Goal: Task Accomplishment & Management: Use online tool/utility

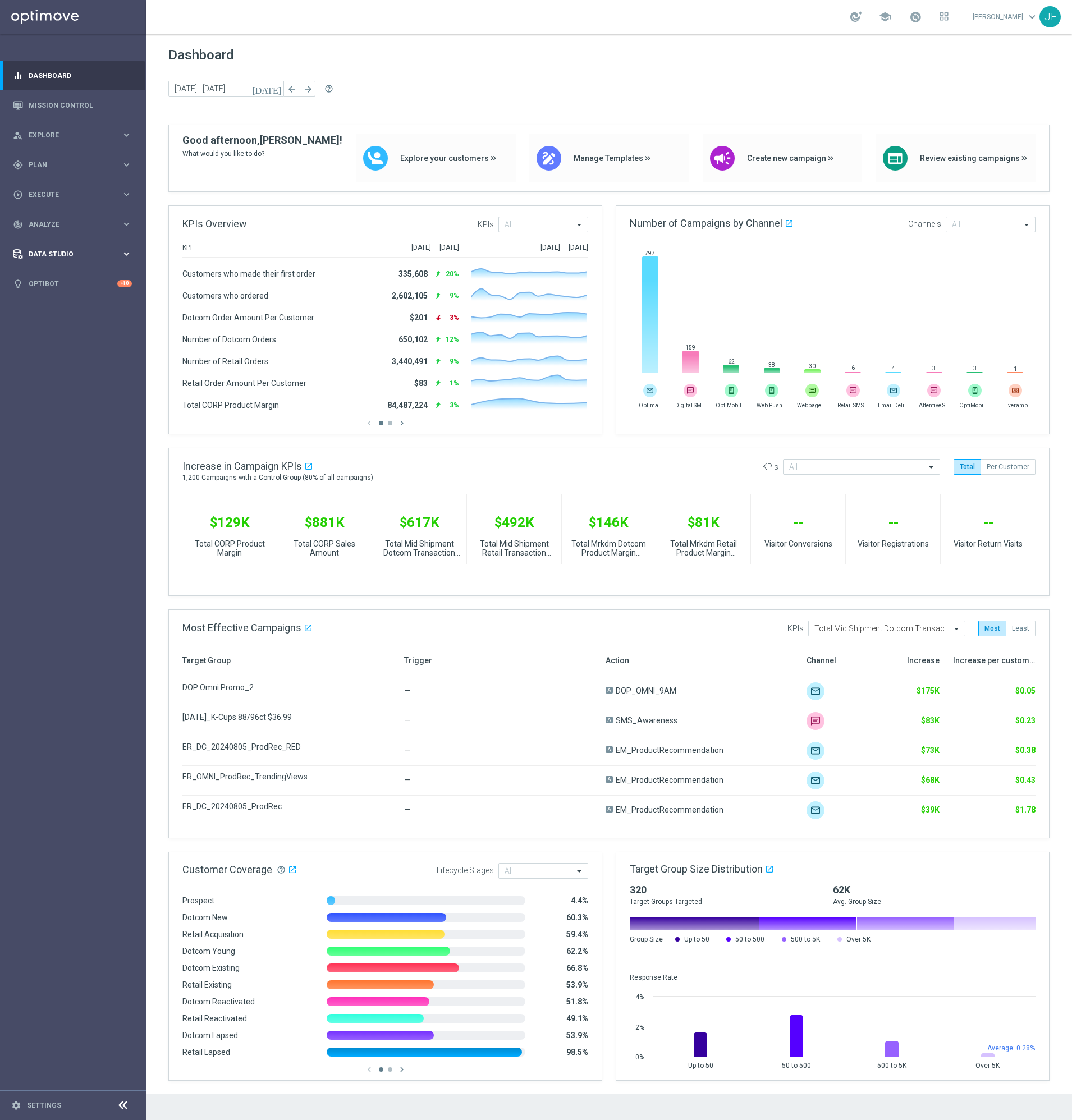
click at [53, 249] on div "Data Studio" at bounding box center [67, 254] width 108 height 10
click at [89, 236] on div "track_changes Analyze keyboard_arrow_right" at bounding box center [72, 224] width 145 height 30
click at [58, 246] on link "Customer 360" at bounding box center [73, 248] width 87 height 9
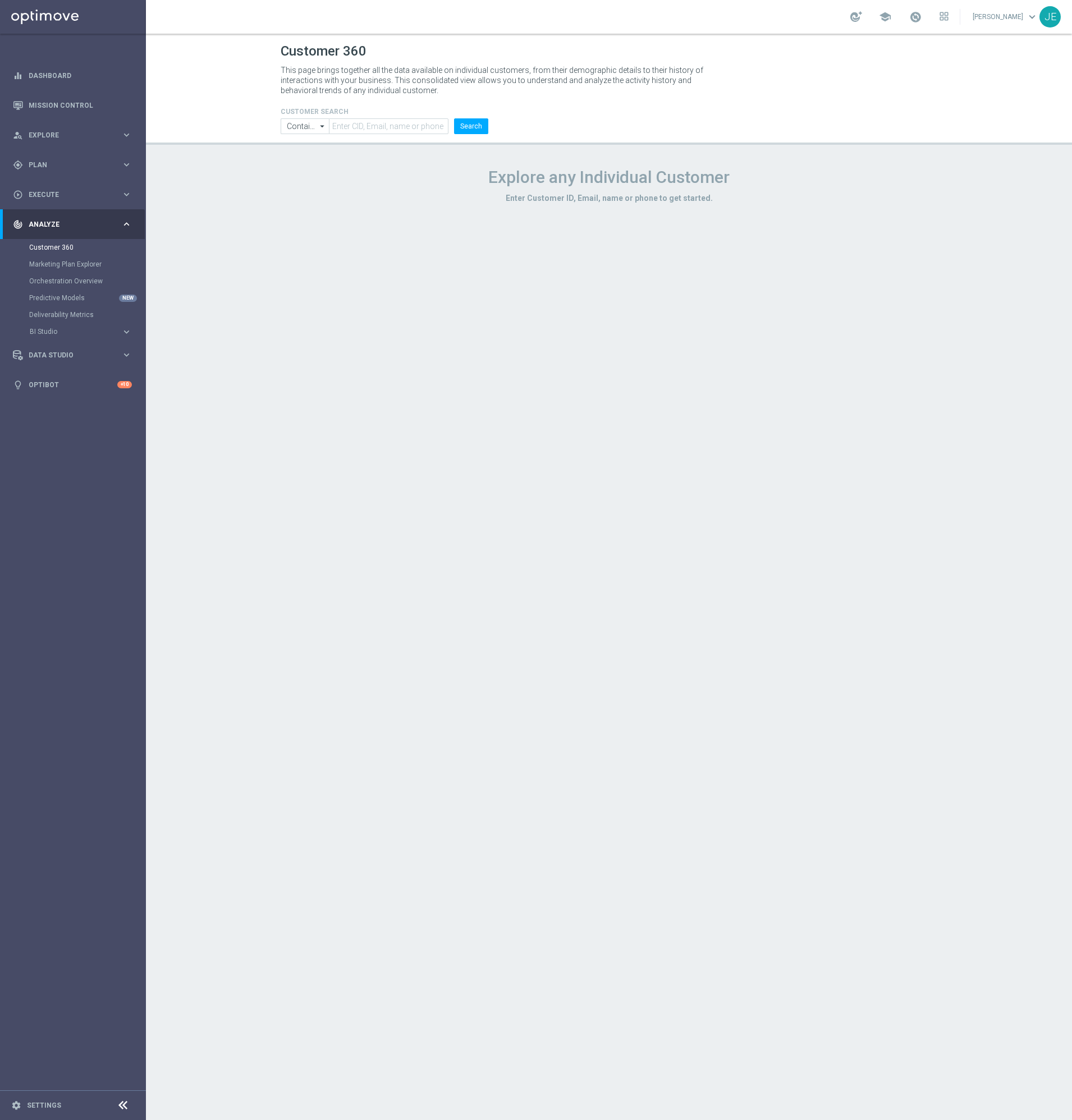
click at [319, 120] on icon "arrow_drop_down" at bounding box center [323, 126] width 11 height 15
click at [301, 170] on h1 "Explore any Individual Customer" at bounding box center [609, 178] width 657 height 20
type input "Contains"
click at [336, 127] on input "text" at bounding box center [389, 126] width 120 height 16
type input "Parkwood"
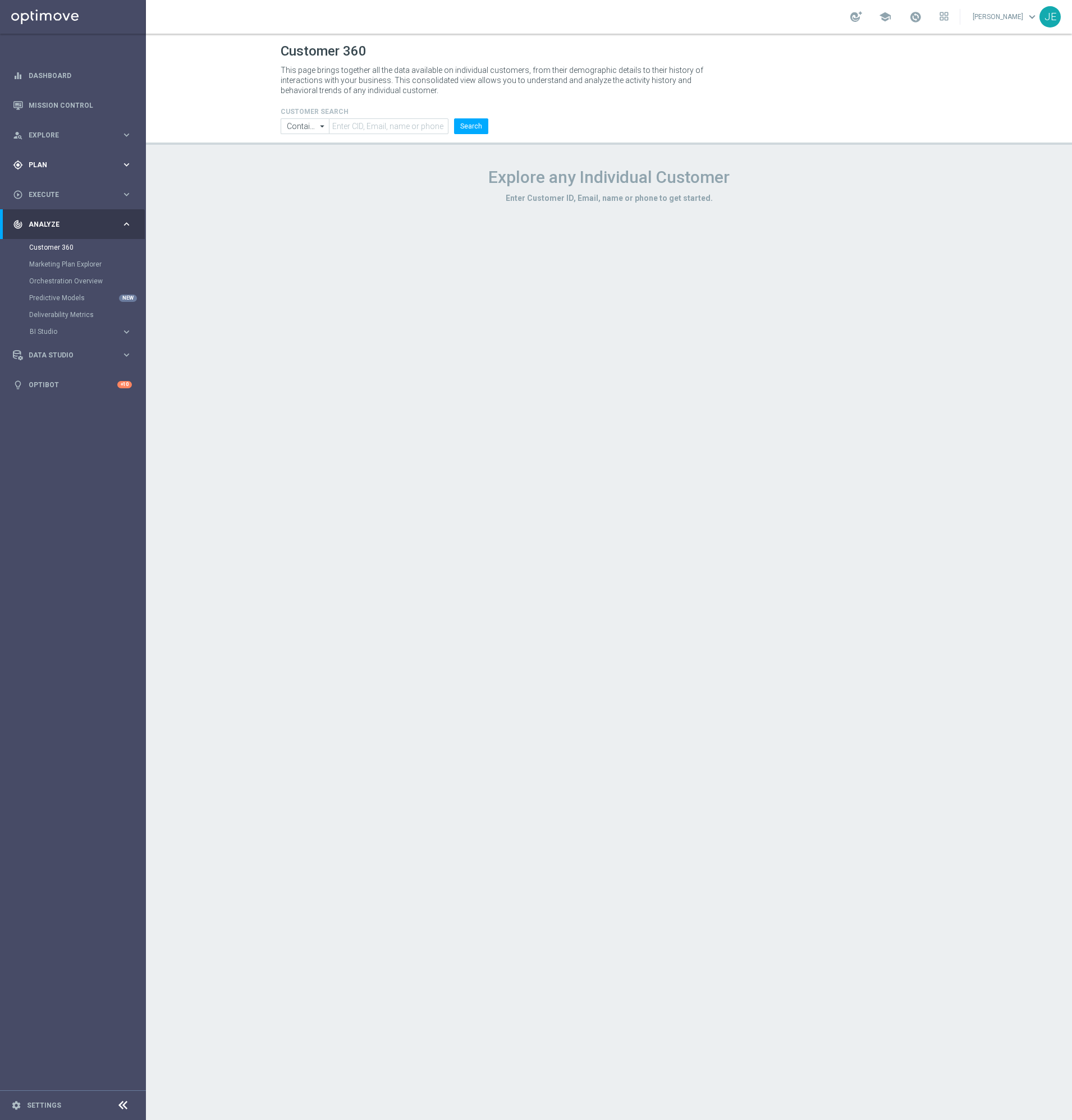
click at [83, 168] on div "gps_fixed Plan" at bounding box center [67, 165] width 108 height 10
click at [61, 191] on link "Target Groups" at bounding box center [73, 188] width 87 height 9
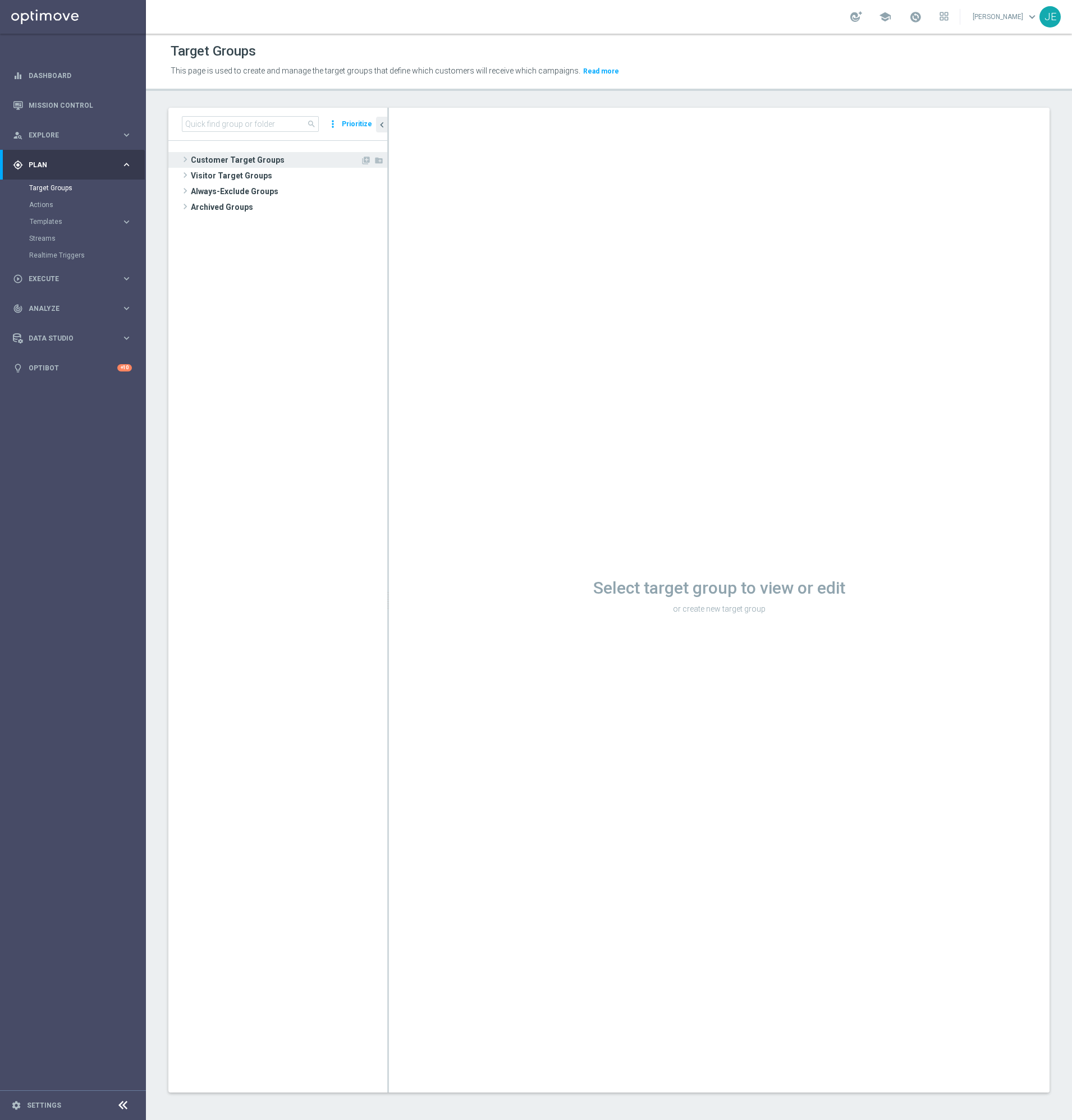
click at [185, 155] on span at bounding box center [185, 159] width 11 height 13
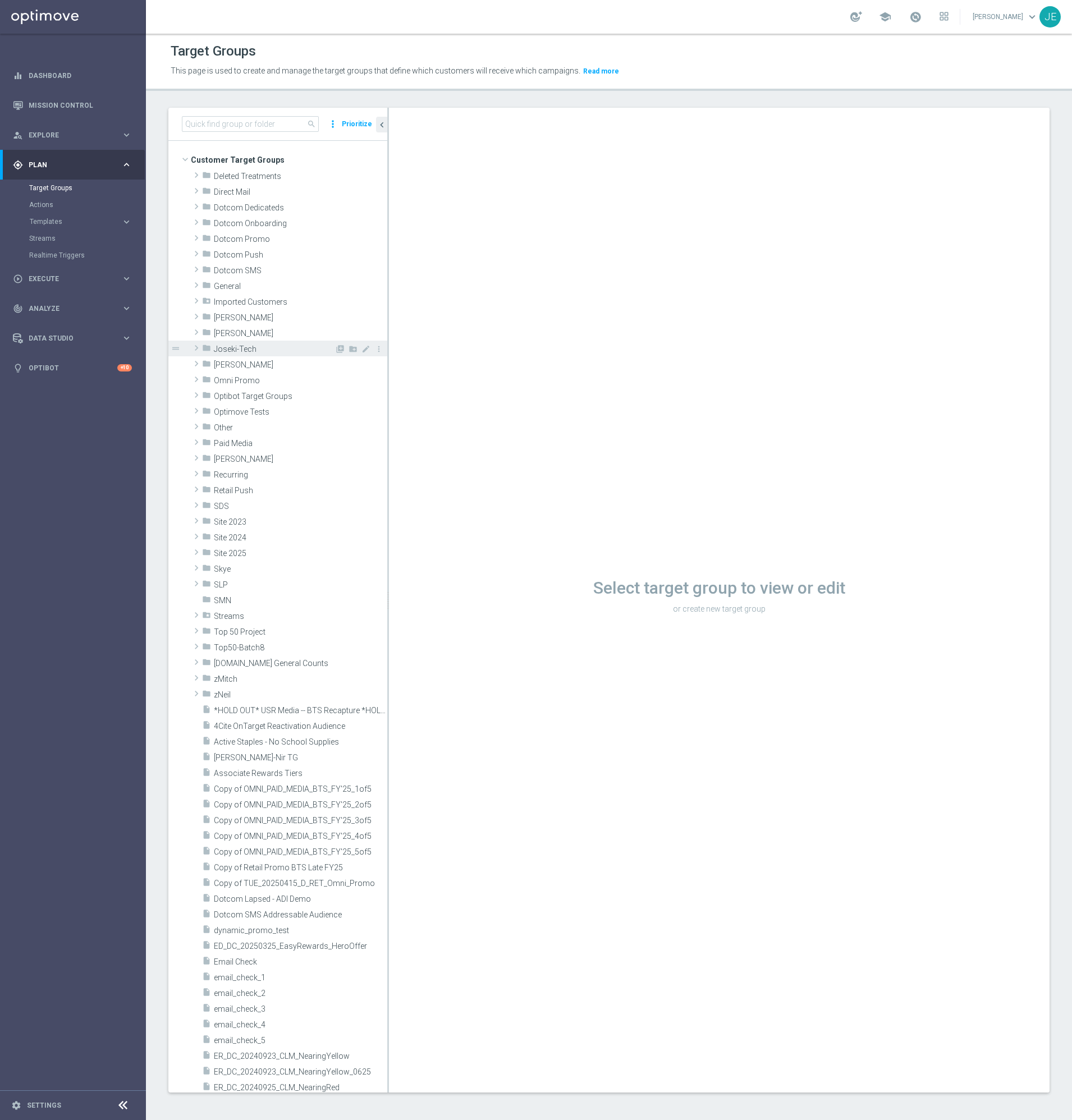
click at [196, 351] on span at bounding box center [197, 348] width 11 height 13
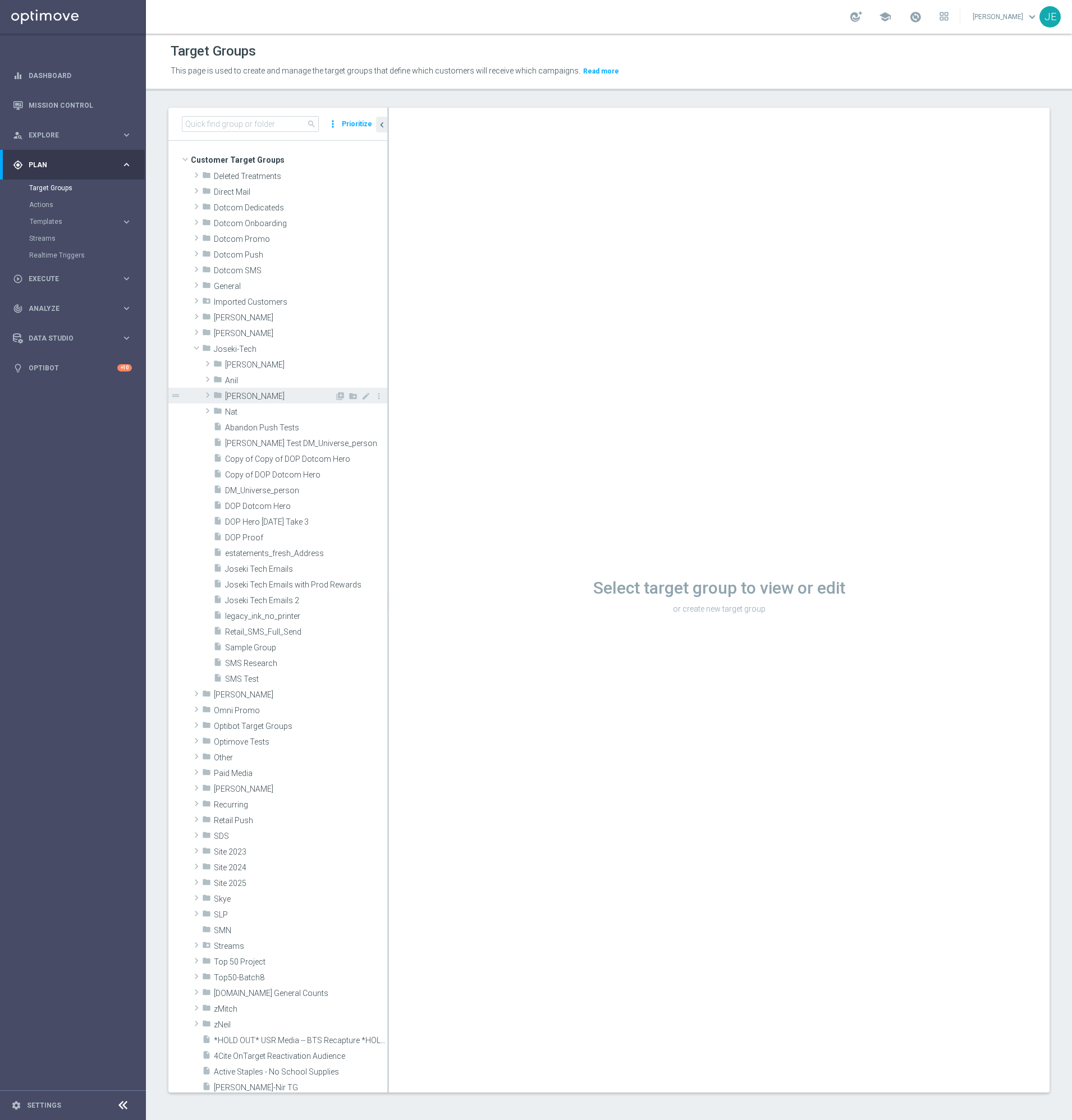
click at [205, 392] on span at bounding box center [208, 395] width 11 height 13
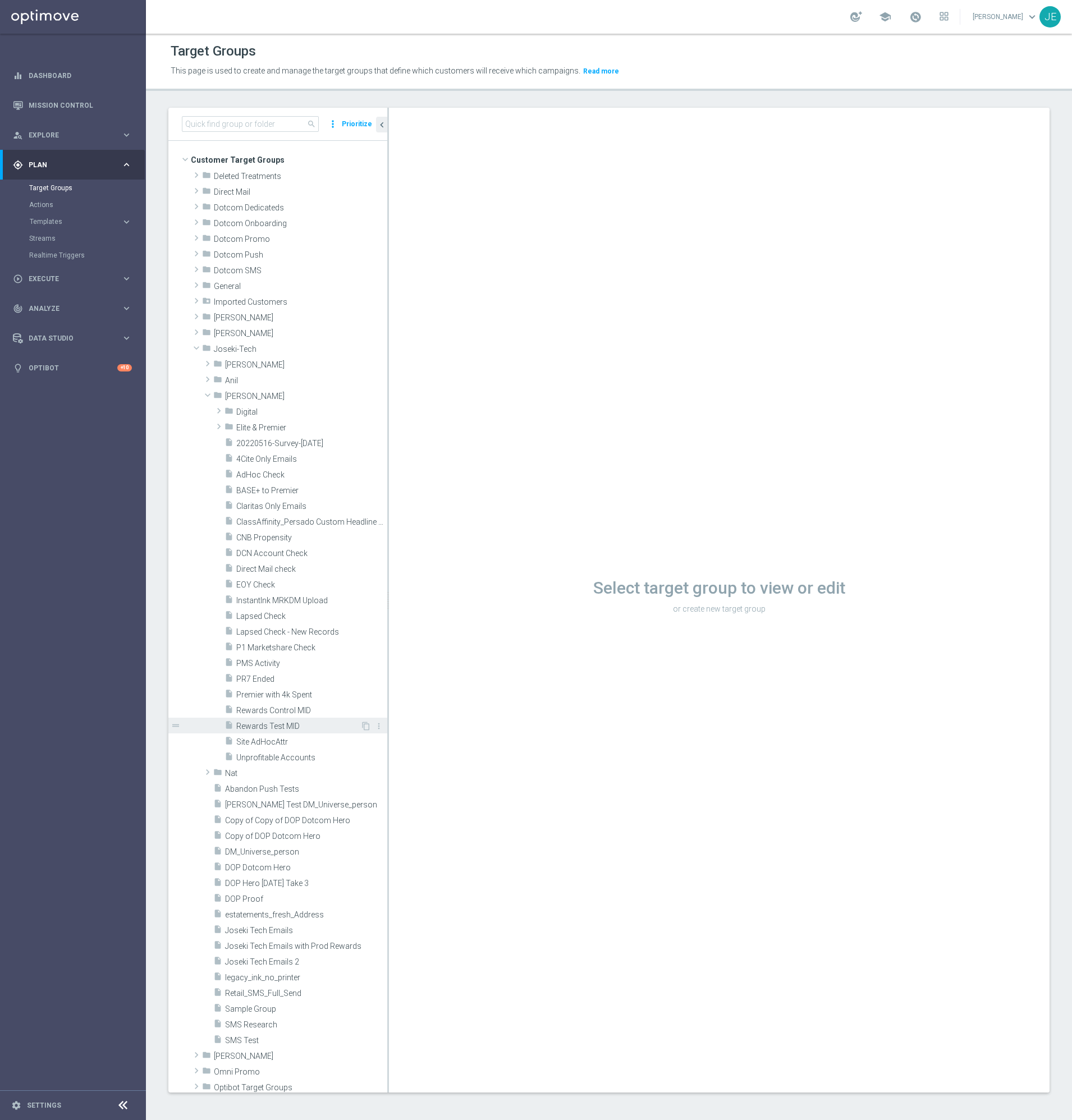
click at [286, 729] on span "Rewards Test MID" at bounding box center [298, 726] width 124 height 10
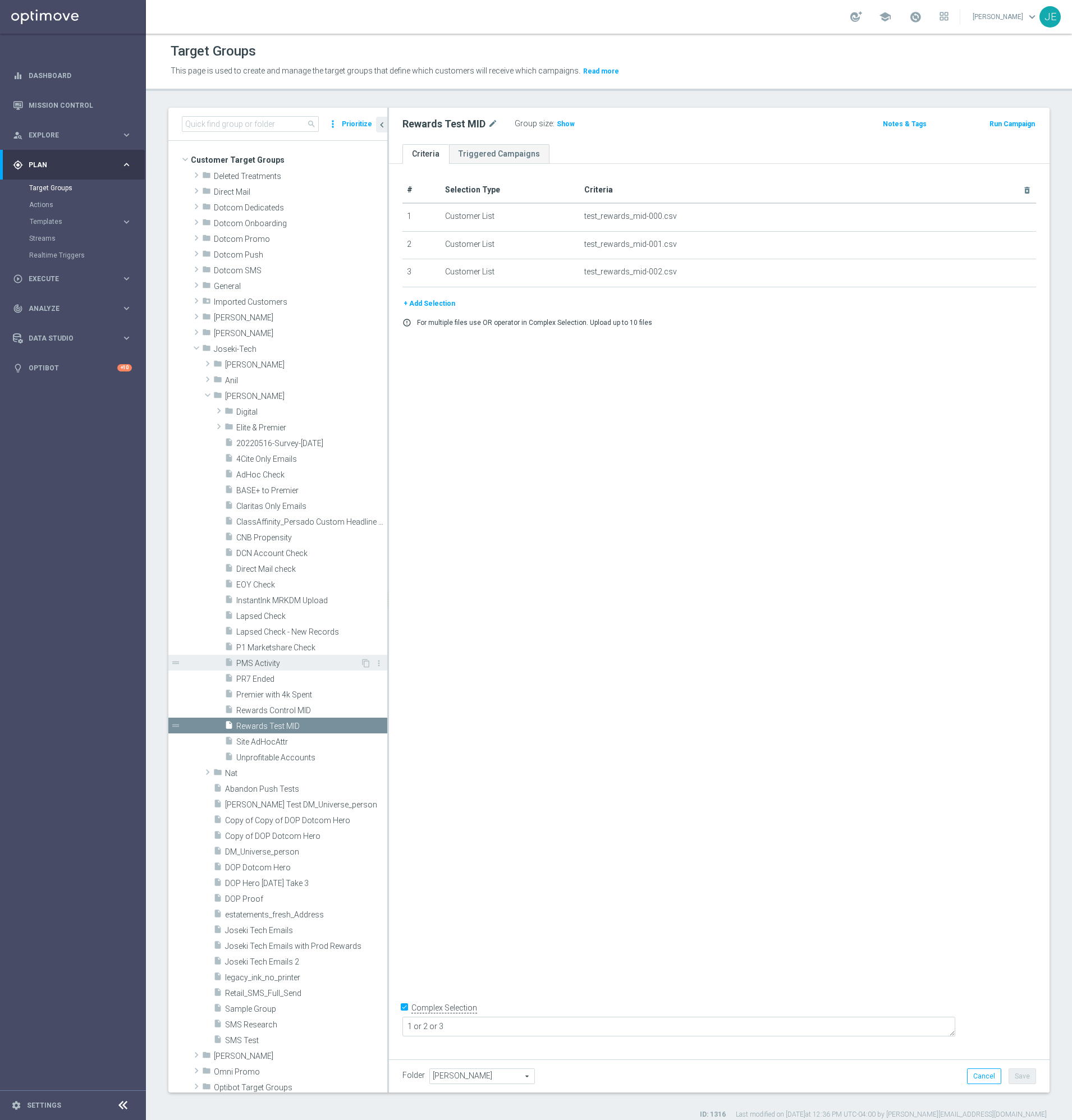
click at [243, 668] on span "PMS Activity" at bounding box center [298, 663] width 124 height 10
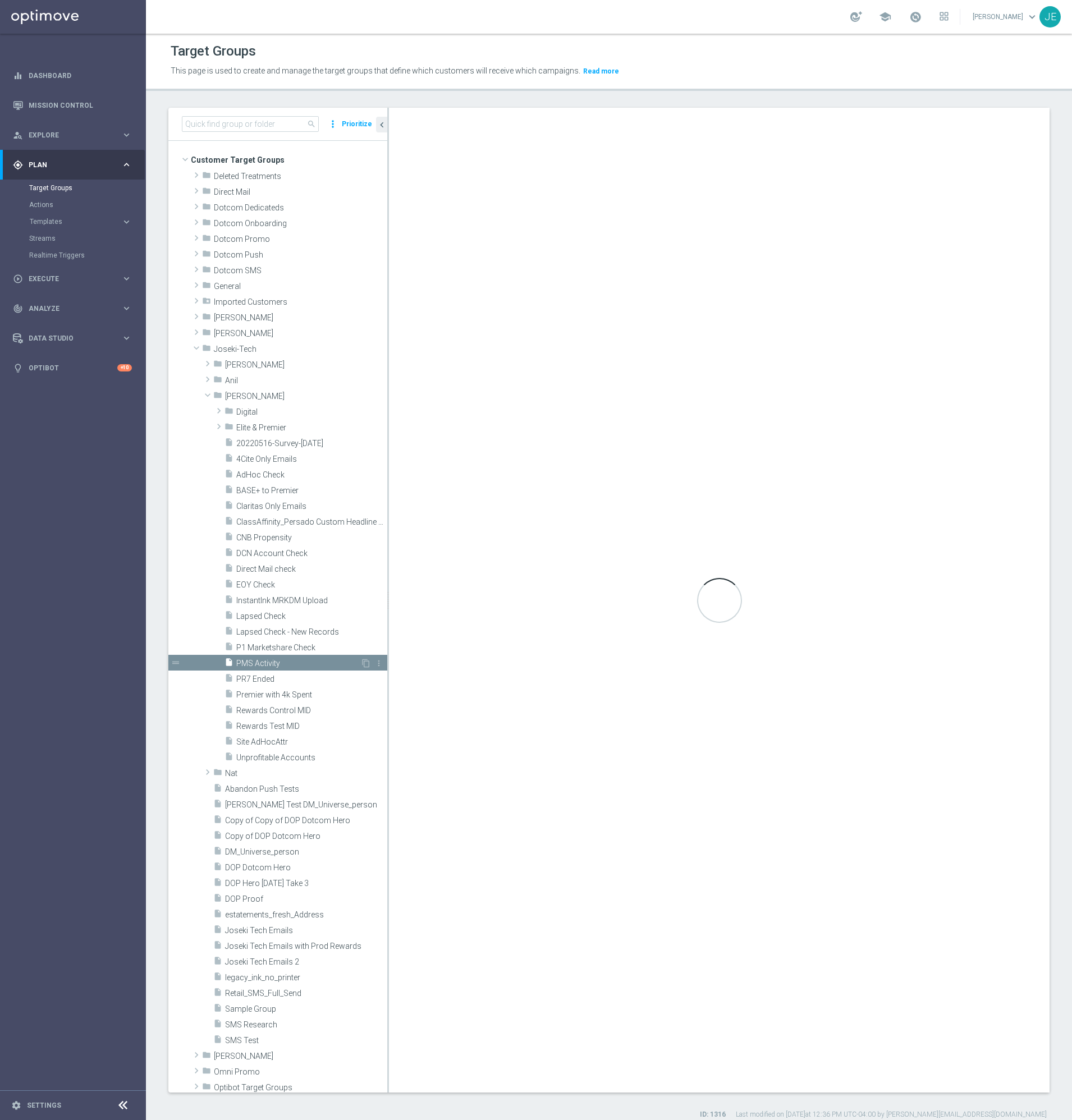
checkbox input "false"
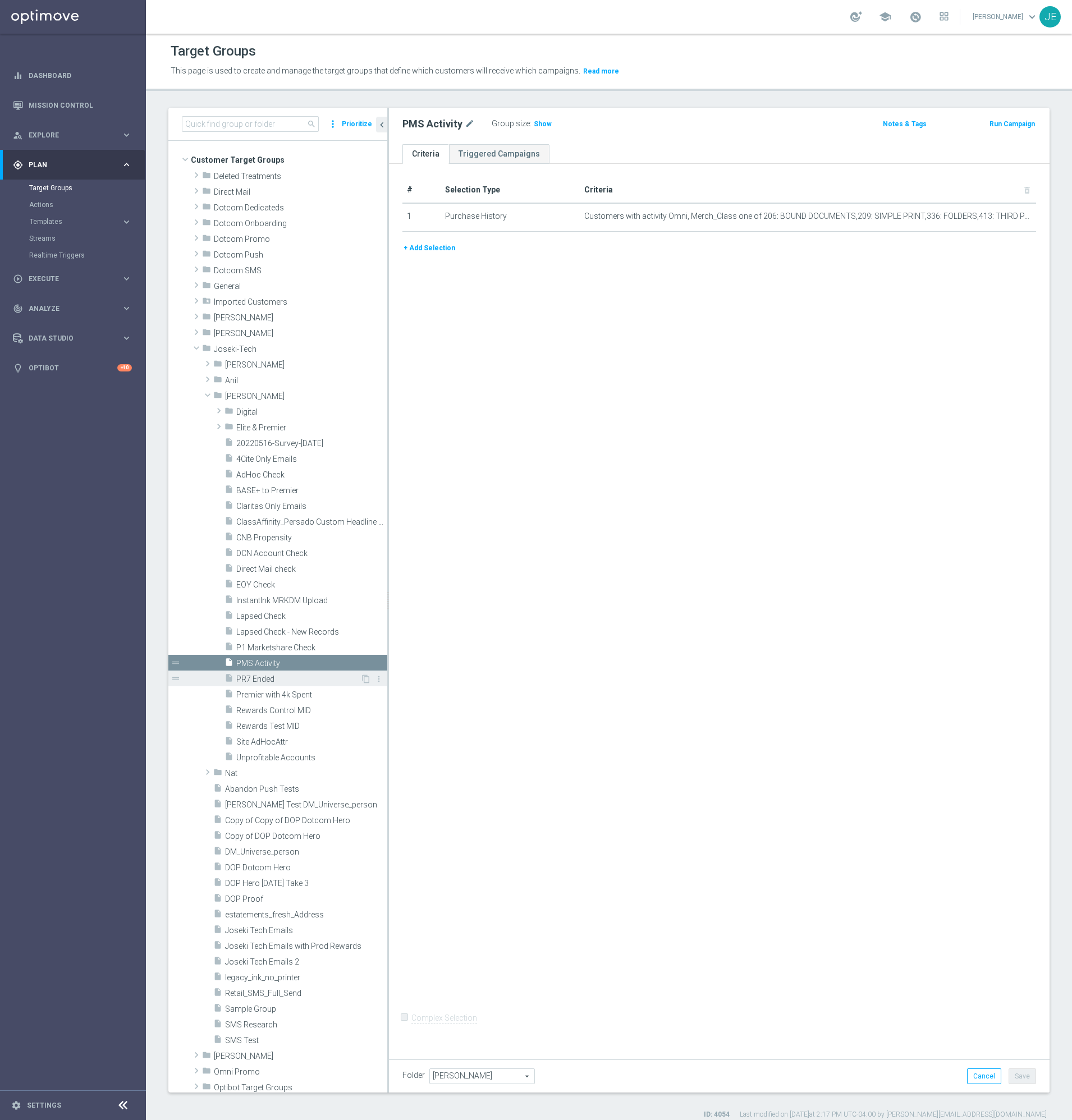
click at [247, 683] on span "PR7 Ended" at bounding box center [298, 679] width 124 height 10
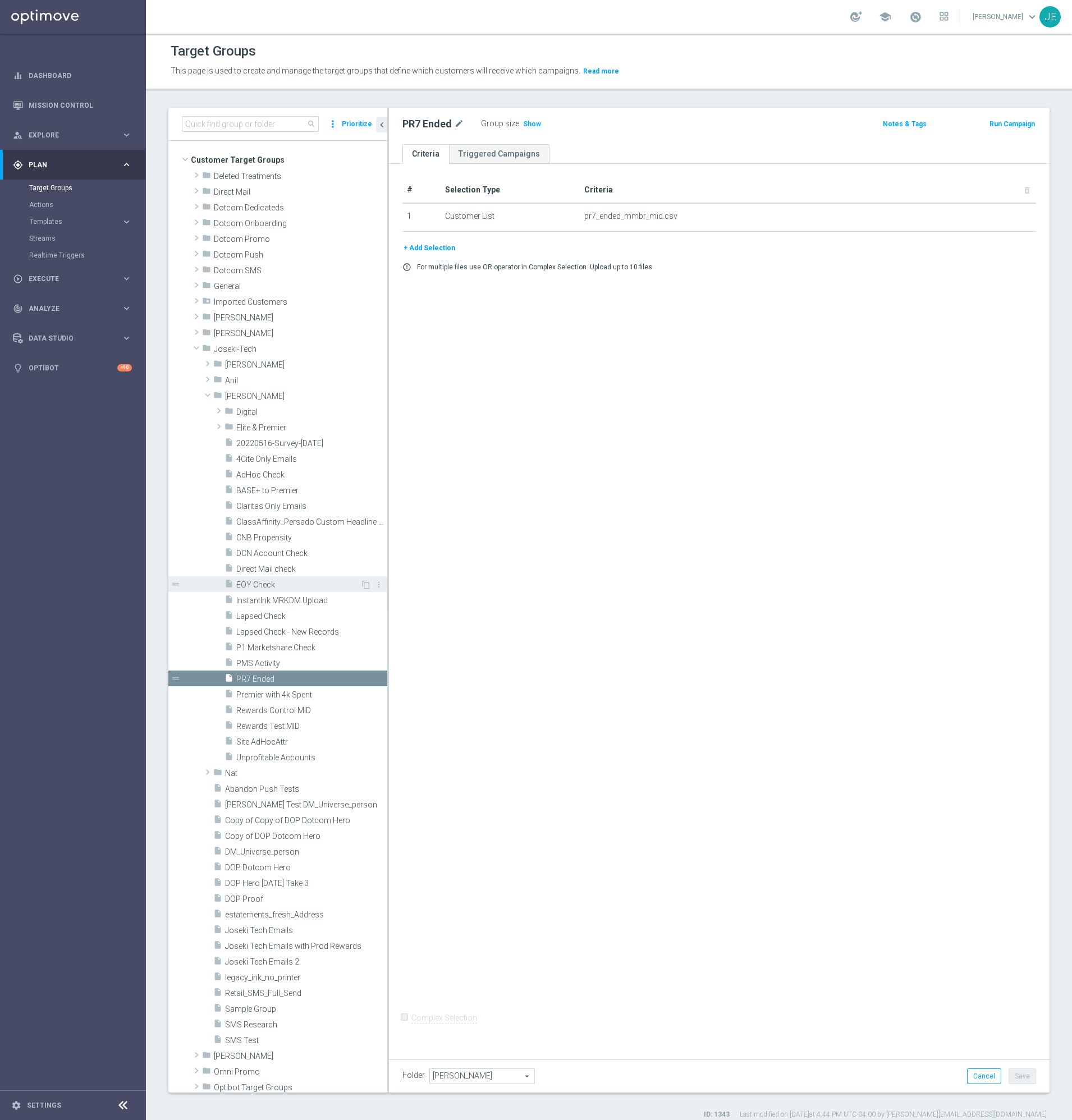
click at [248, 584] on span "EOY Check" at bounding box center [298, 585] width 124 height 10
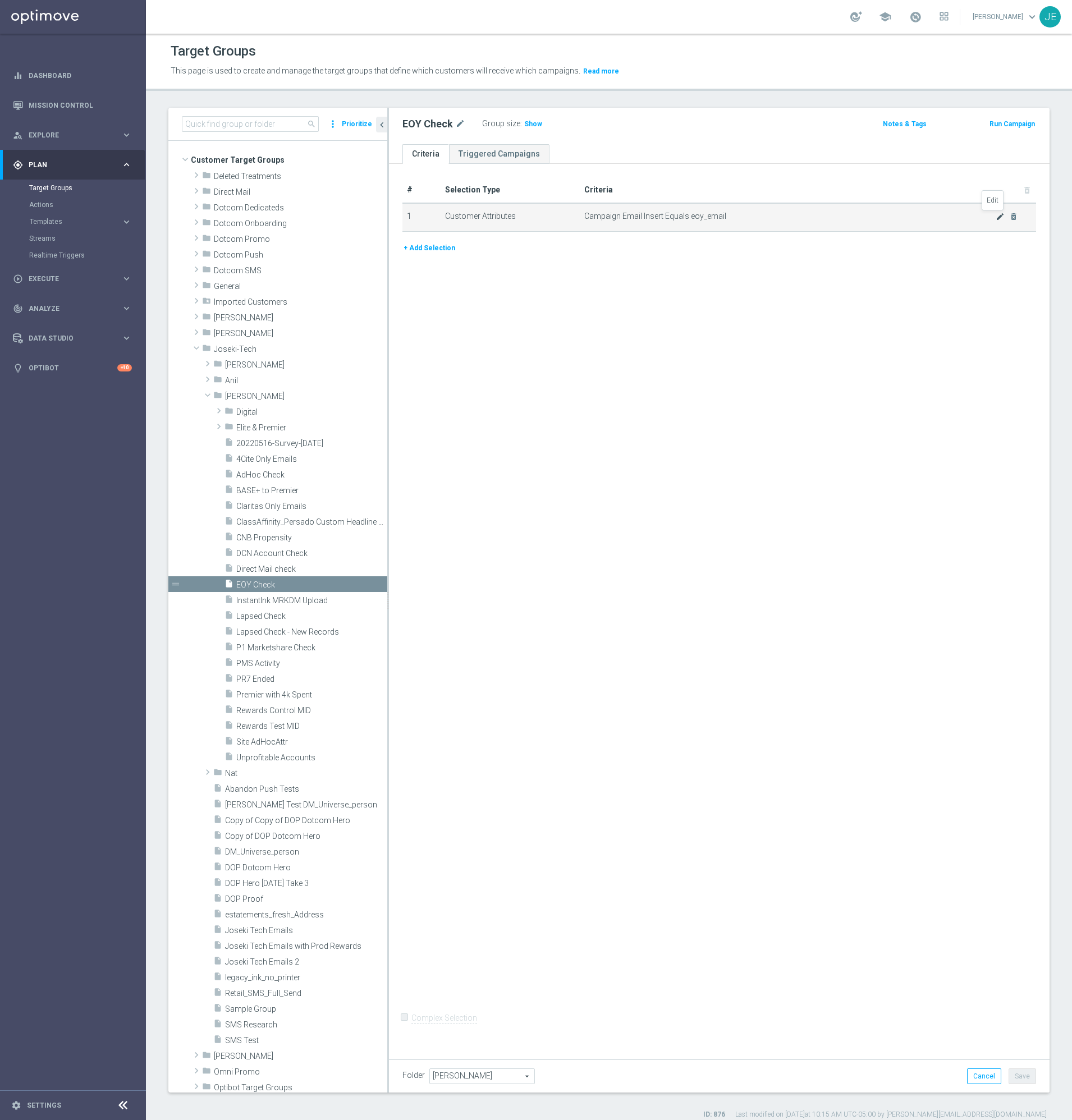
click at [996, 216] on icon "mode_edit" at bounding box center [1000, 216] width 9 height 9
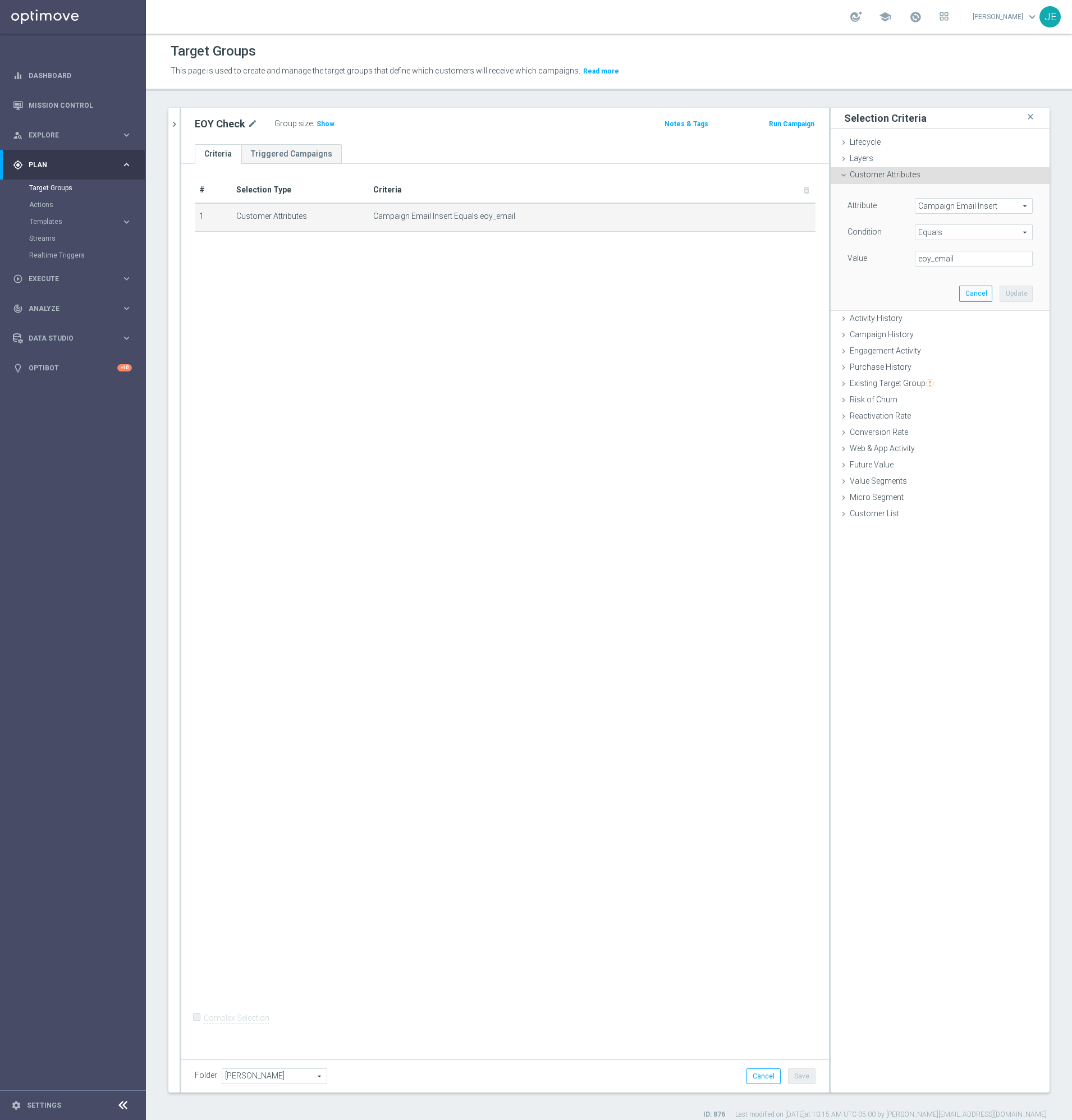
click at [929, 203] on span "Campaign Email Insert" at bounding box center [973, 206] width 117 height 15
click at [929, 203] on input "search" at bounding box center [974, 206] width 118 height 16
type input "compan"
click at [946, 223] on span "Company Name Person" at bounding box center [973, 223] width 106 height 9
type input "Company Name Person"
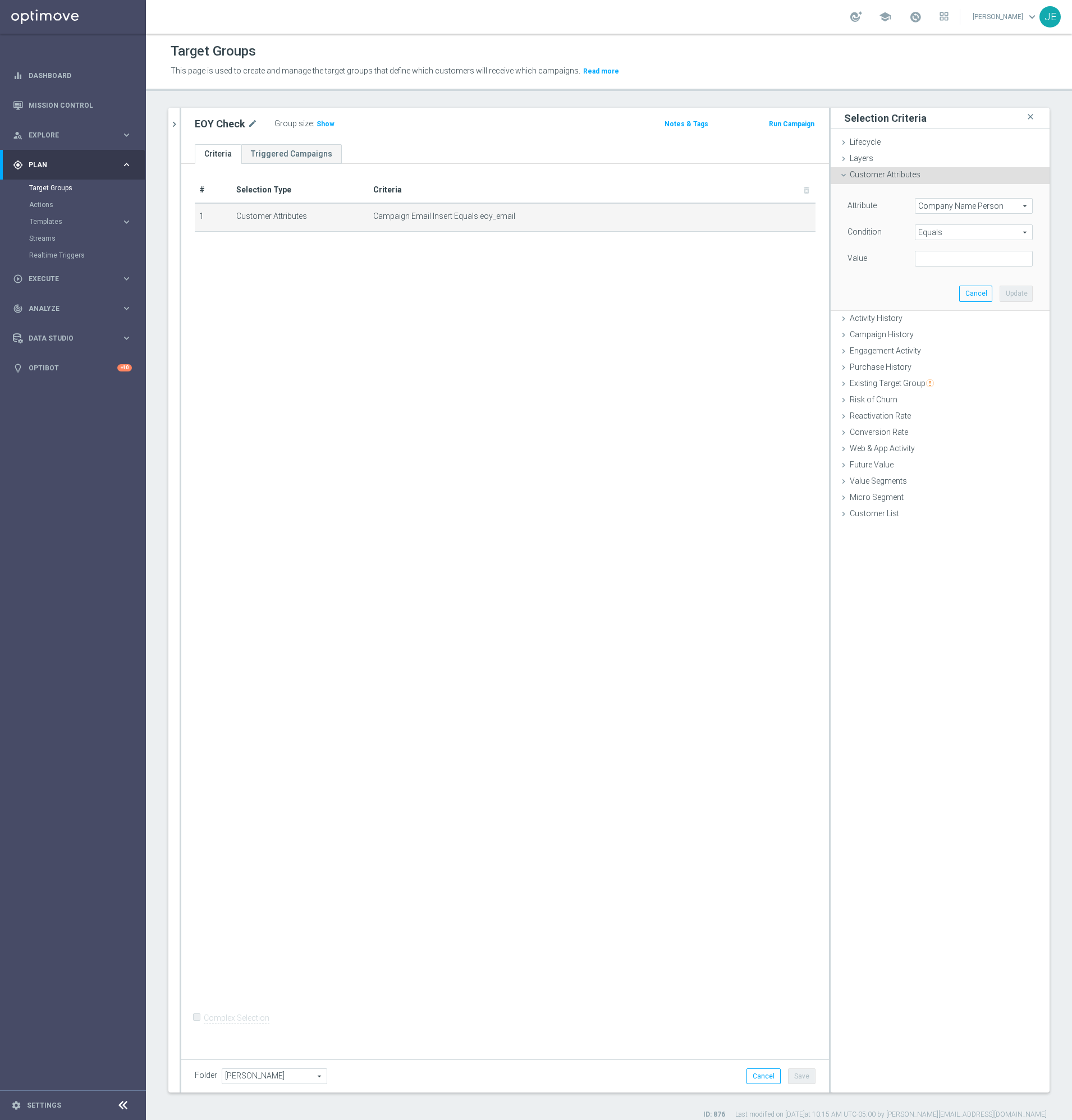
click at [938, 230] on span "Equals" at bounding box center [973, 232] width 117 height 15
click at [929, 266] on span "Contains" at bounding box center [973, 264] width 106 height 9
type input "Contains"
click at [943, 260] on input "text" at bounding box center [974, 259] width 118 height 16
type input "P"
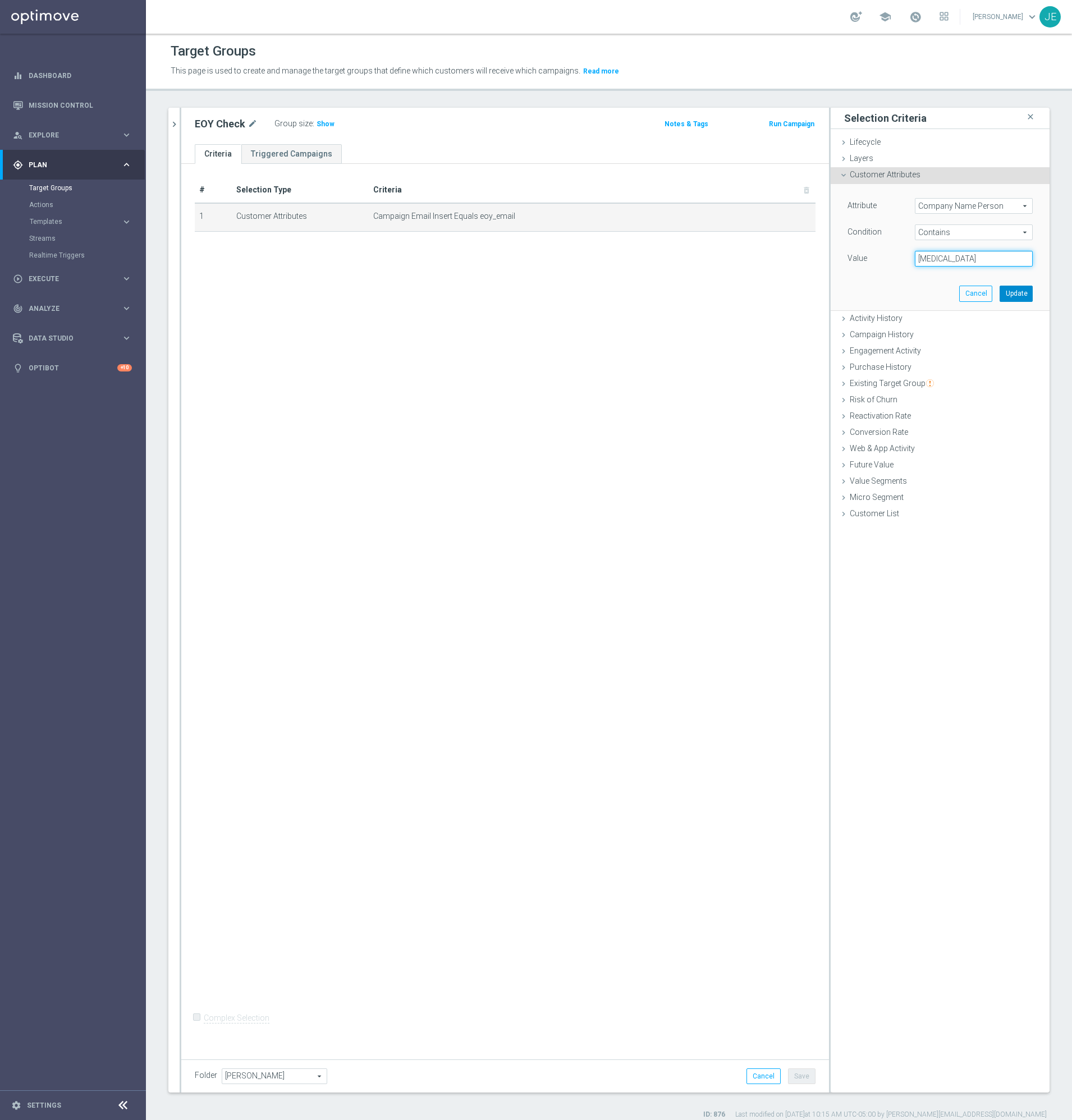
type input "[MEDICAL_DATA]"
click at [1012, 292] on button "Update" at bounding box center [1017, 294] width 33 height 16
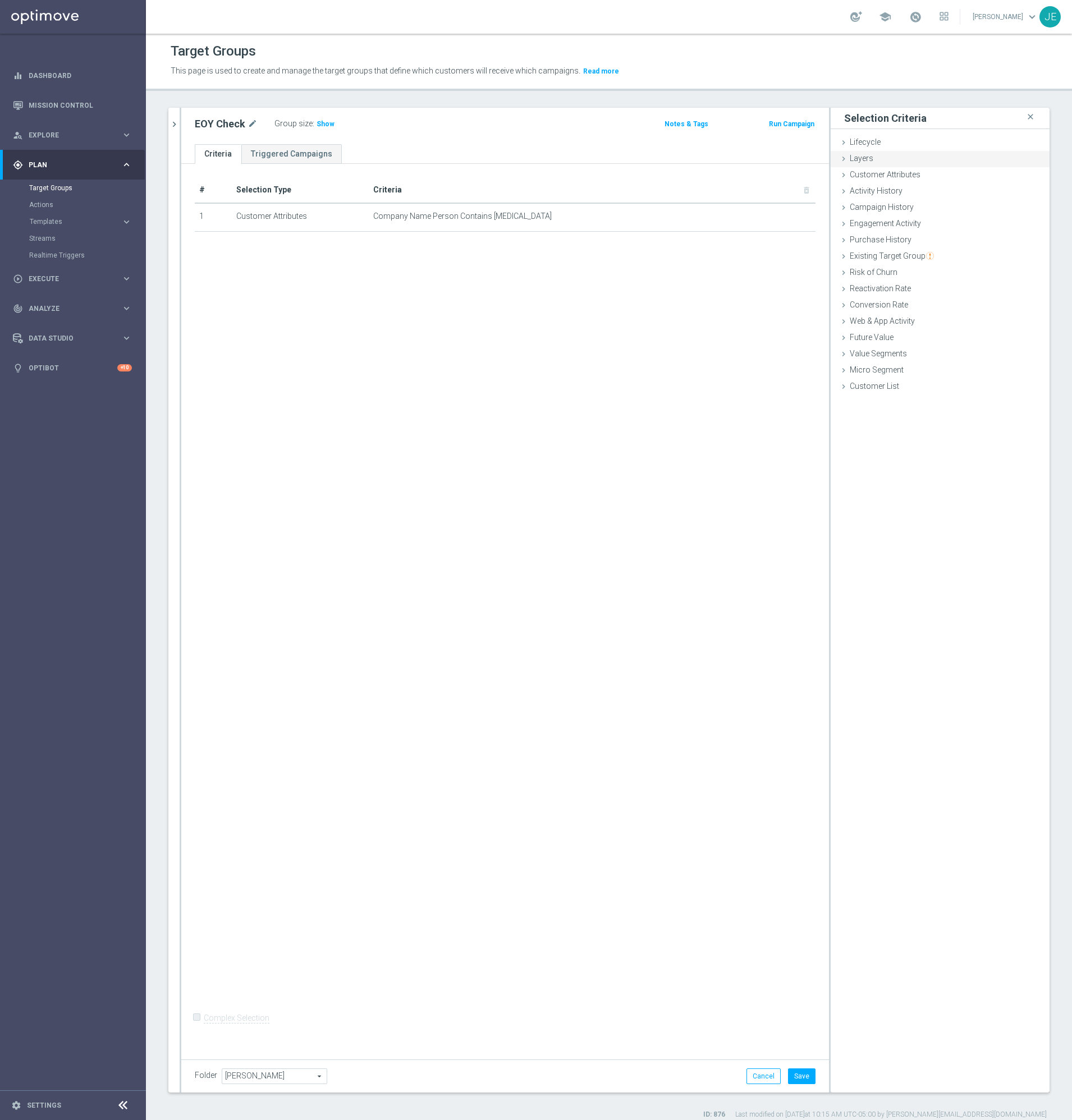
click at [897, 166] on div "Layers done" at bounding box center [940, 159] width 219 height 17
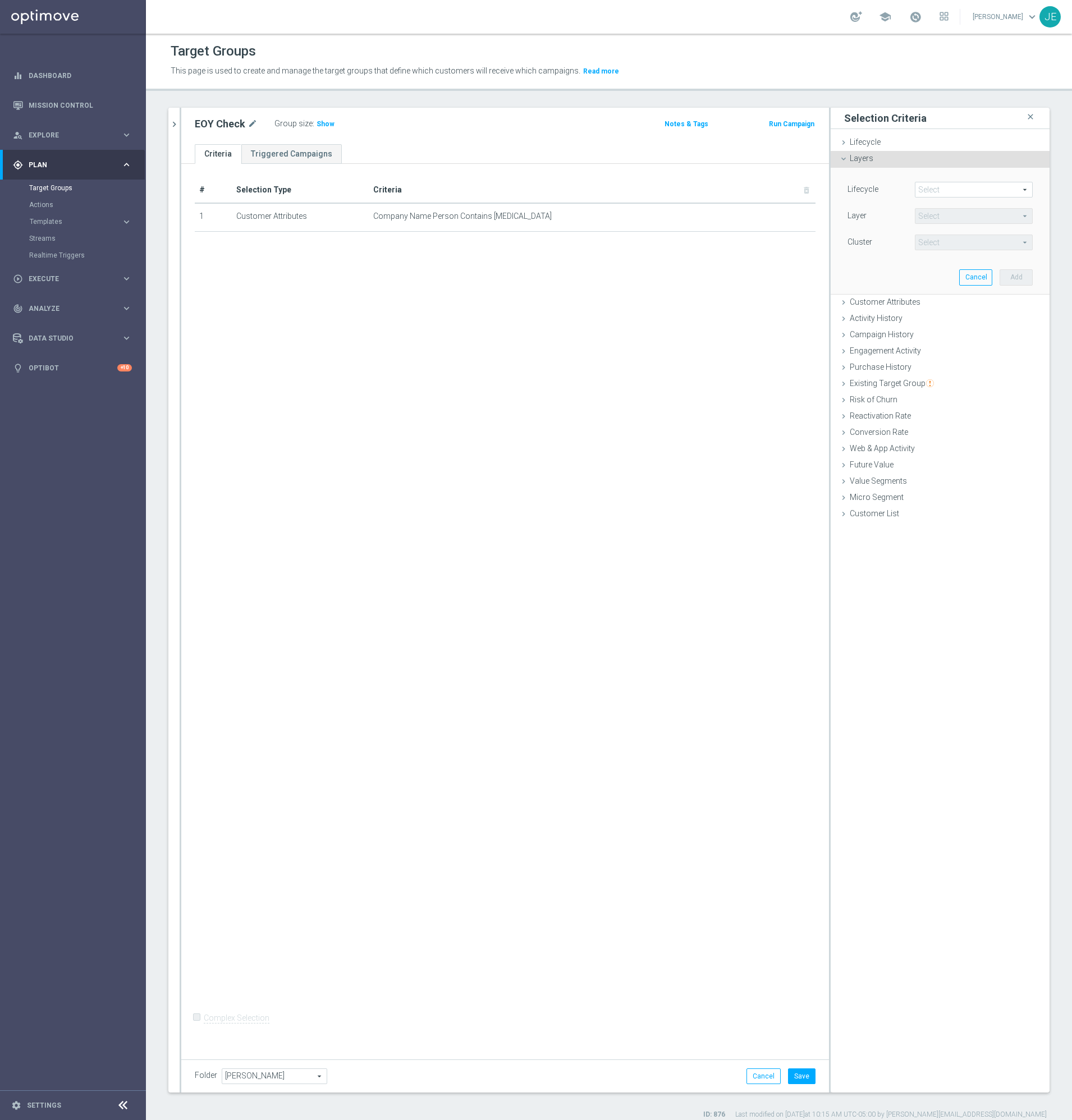
click at [896, 163] on div "Layers done" at bounding box center [940, 159] width 219 height 17
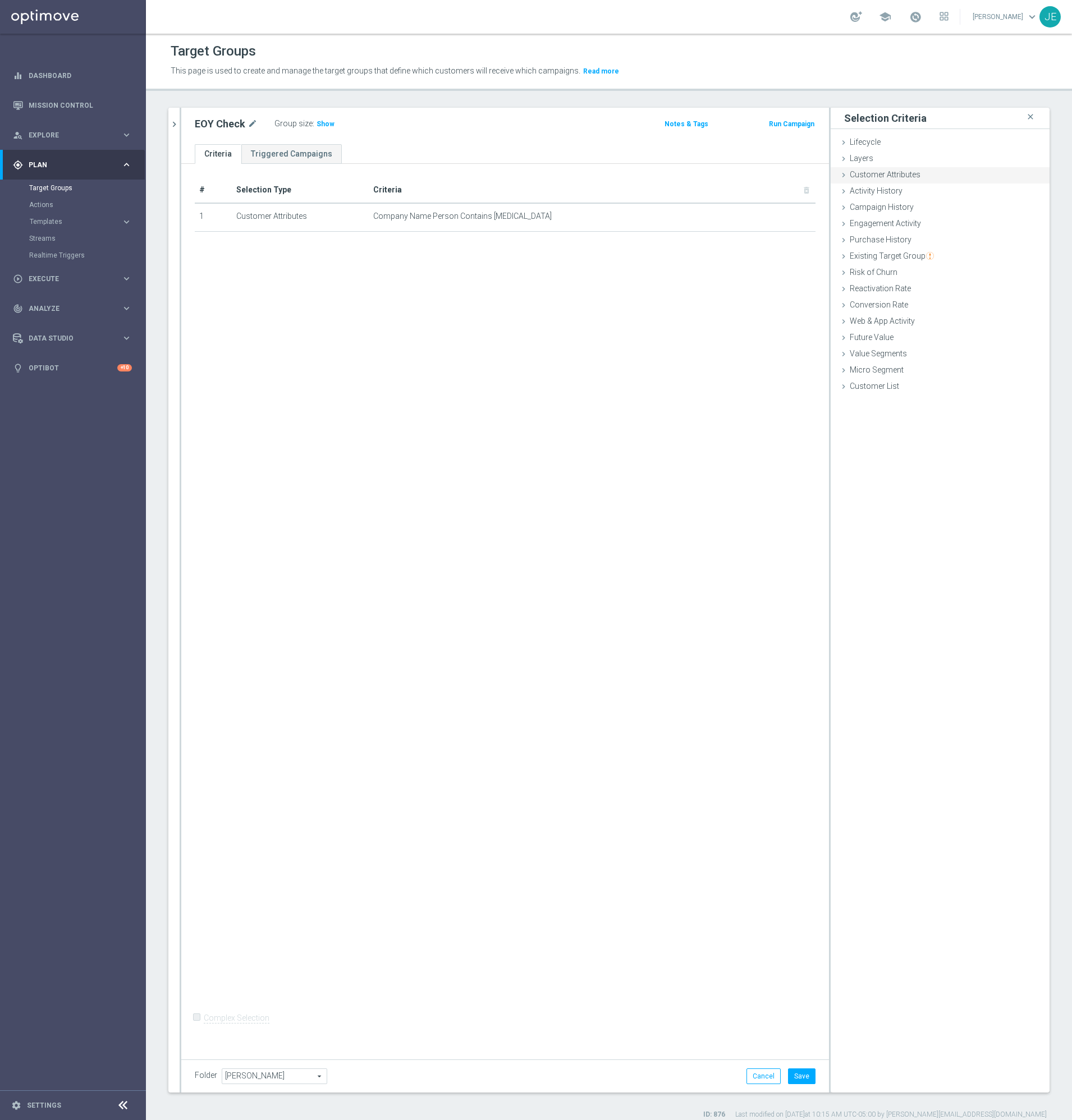
click at [887, 174] on span "Customer Attributes" at bounding box center [885, 174] width 71 height 9
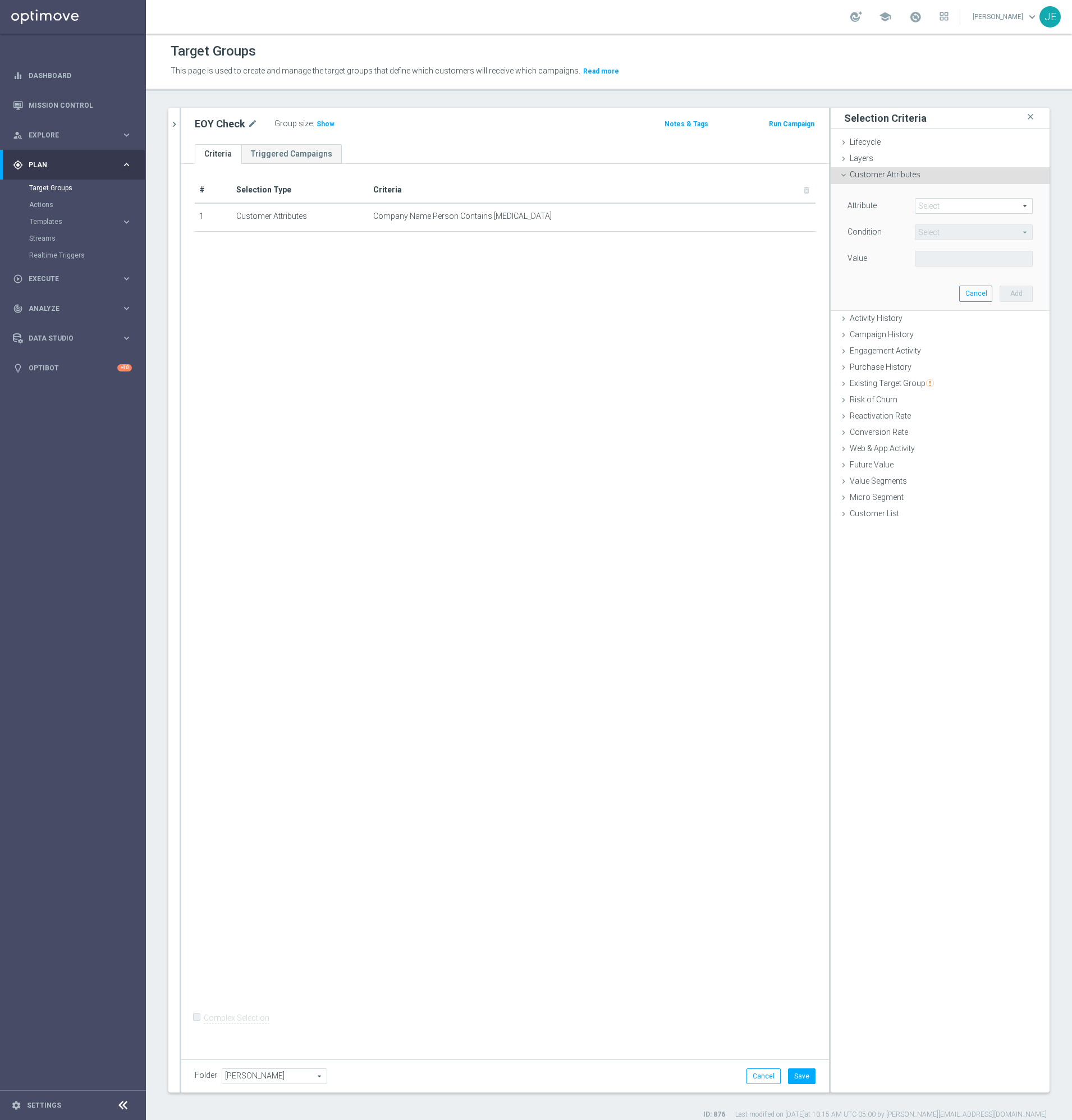
click at [925, 202] on span at bounding box center [973, 206] width 117 height 15
click at [925, 202] on input "search" at bounding box center [974, 206] width 118 height 16
type input "f"
click at [798, 289] on div "# Selection Type Criteria delete_forever 1 Customer Attributes Company Name Per…" at bounding box center [505, 607] width 648 height 886
click at [790, 1077] on button "Save" at bounding box center [801, 1076] width 27 height 16
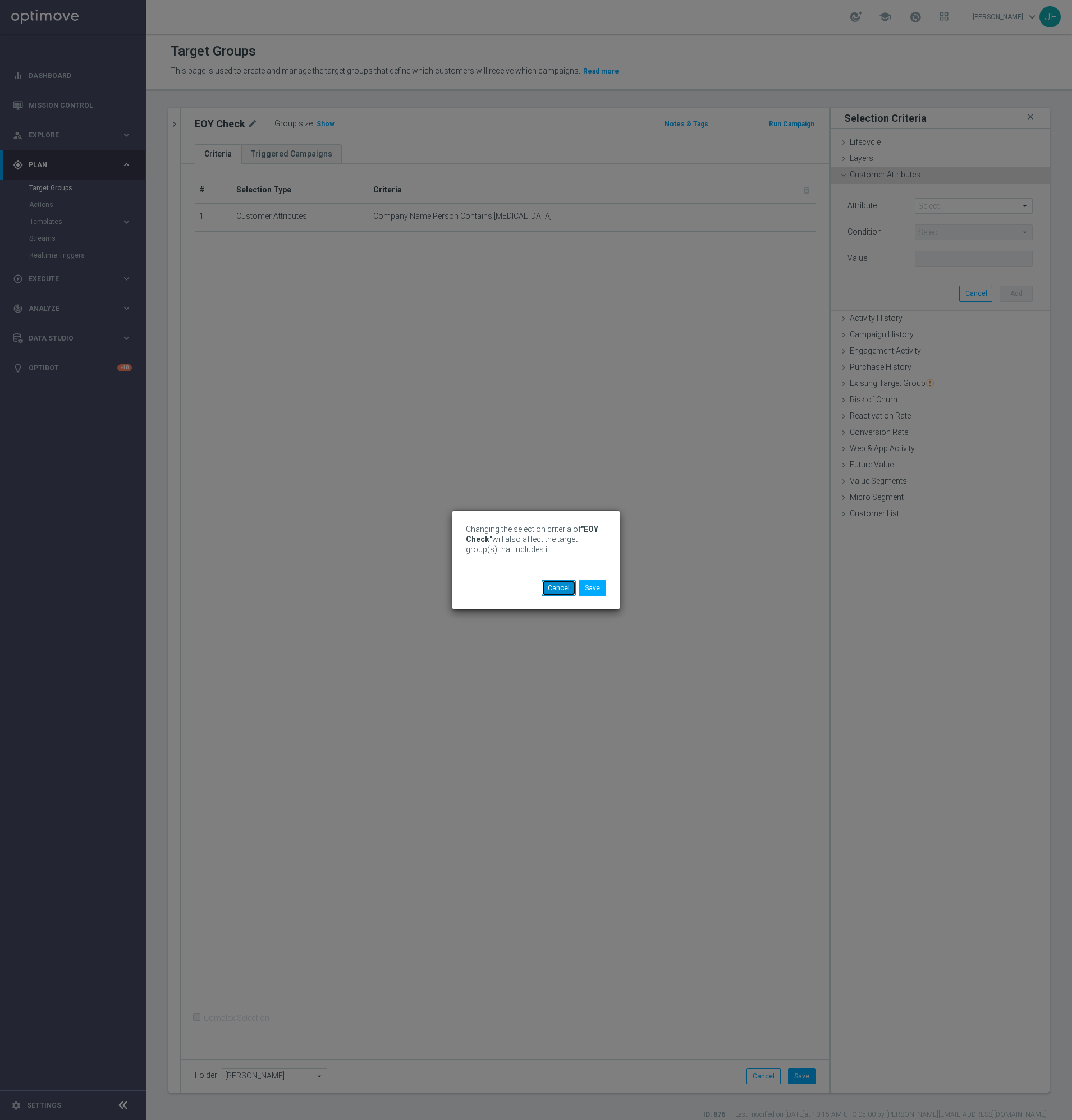
click at [568, 589] on button "Cancel" at bounding box center [559, 588] width 34 height 16
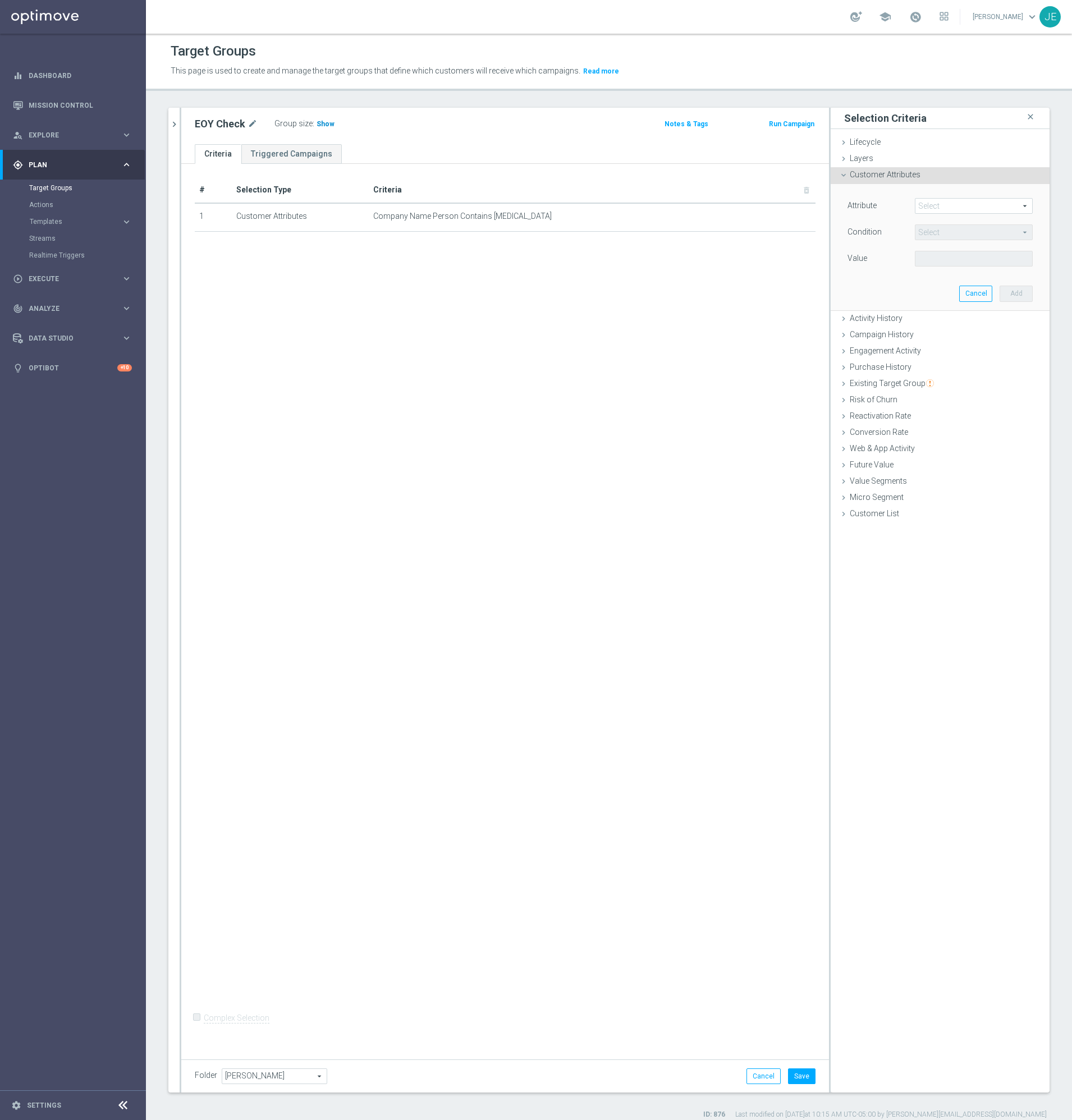
click at [317, 123] on span "Show" at bounding box center [325, 124] width 18 height 8
click at [327, 117] on div "Group size : 1,015" at bounding box center [331, 122] width 112 height 13
click at [324, 124] on span "1,015" at bounding box center [327, 125] width 20 height 11
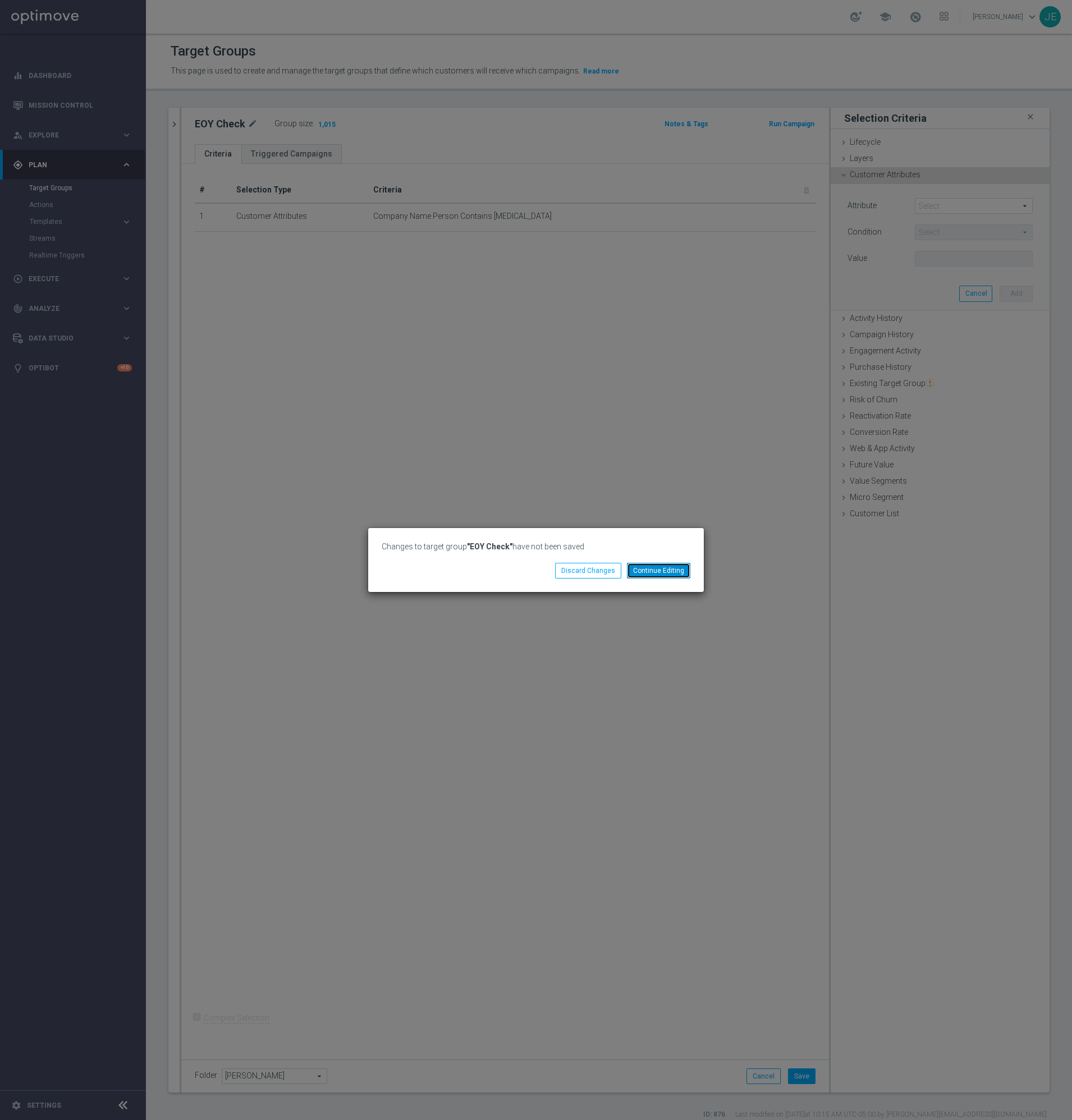
click at [651, 572] on button "Continue Editing" at bounding box center [659, 571] width 64 height 16
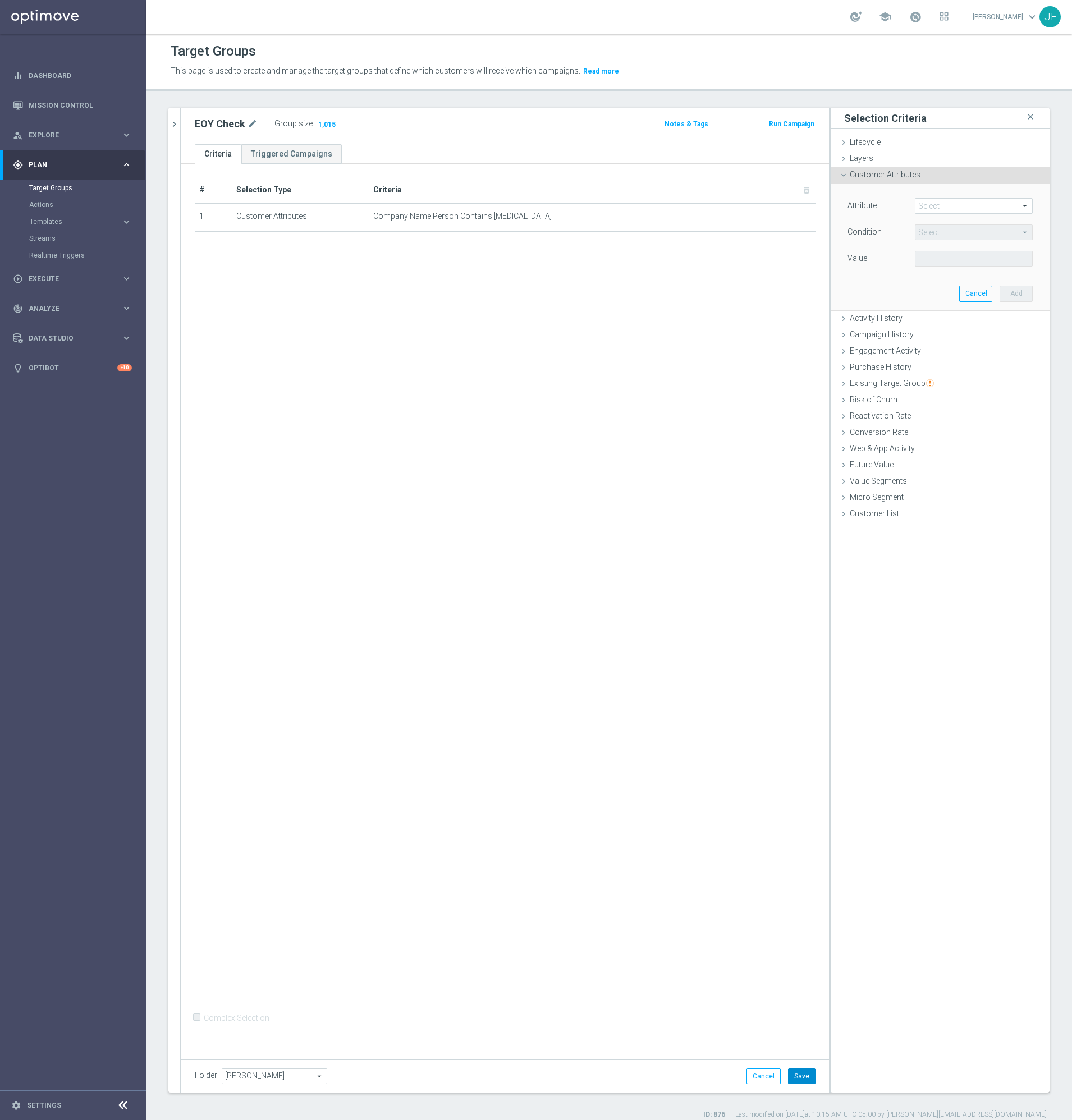
click at [790, 1073] on button "Save" at bounding box center [801, 1076] width 27 height 16
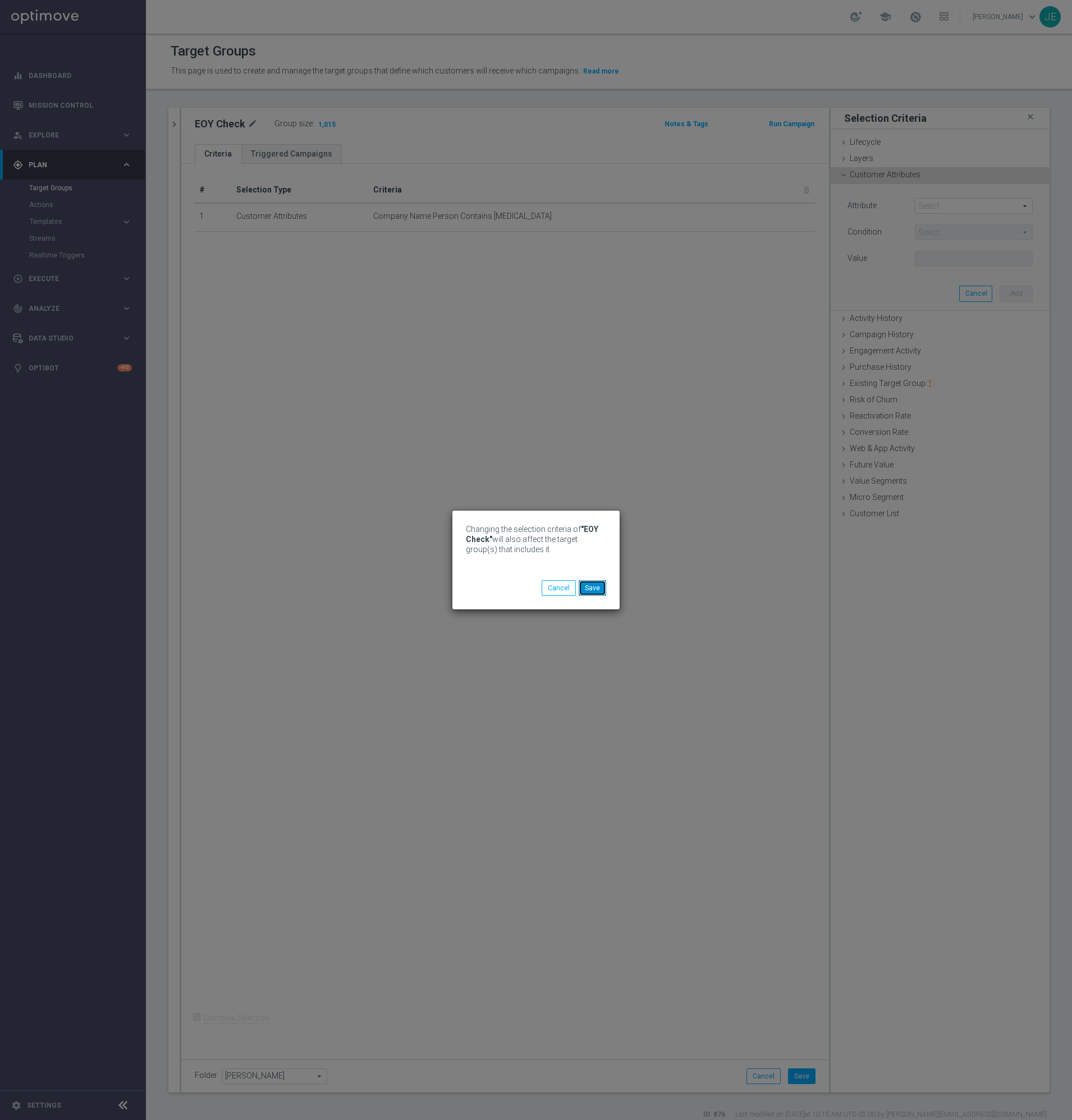
click at [587, 590] on button "Save" at bounding box center [592, 588] width 27 height 16
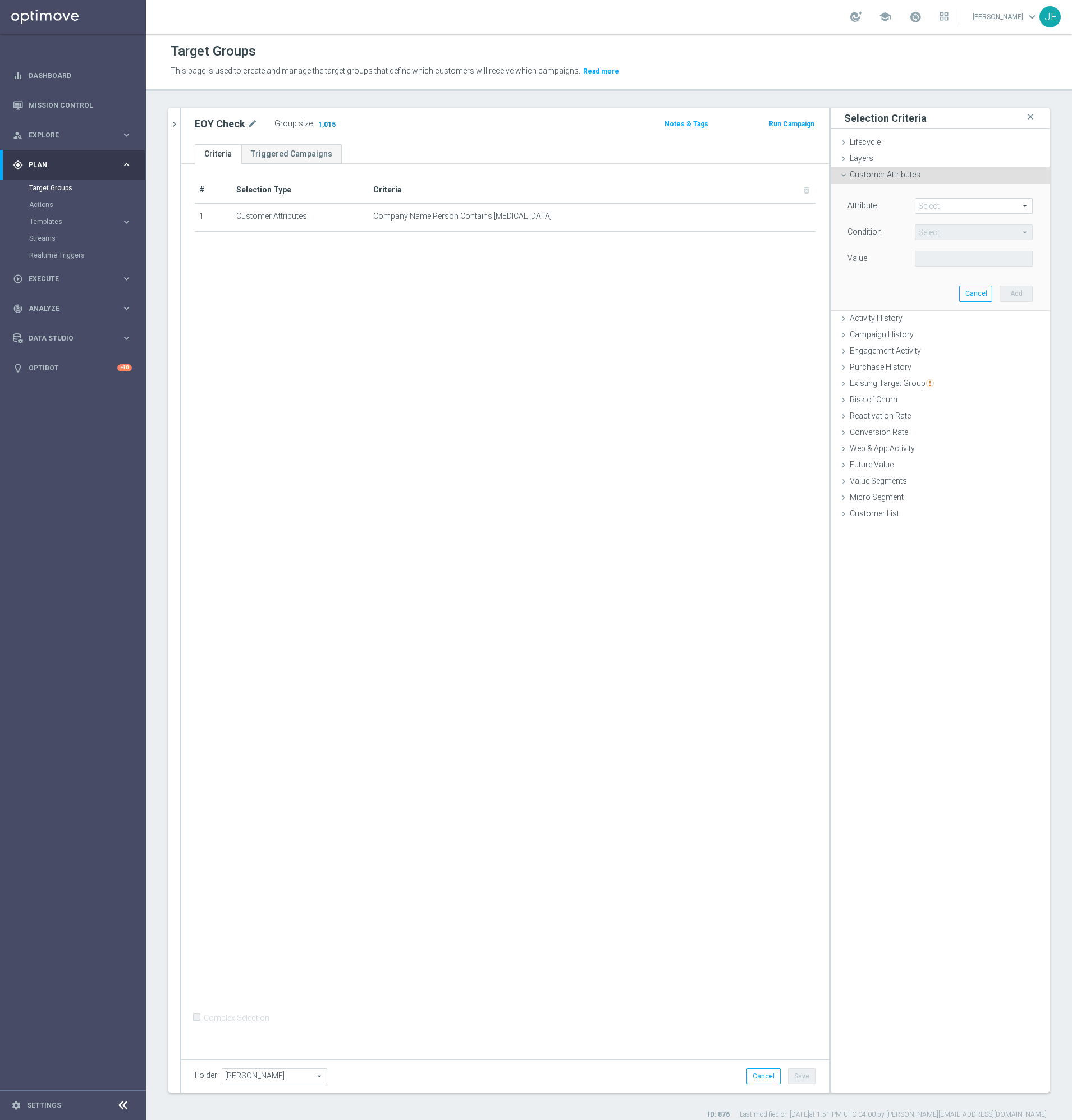
click at [327, 125] on span "1,015" at bounding box center [327, 125] width 20 height 11
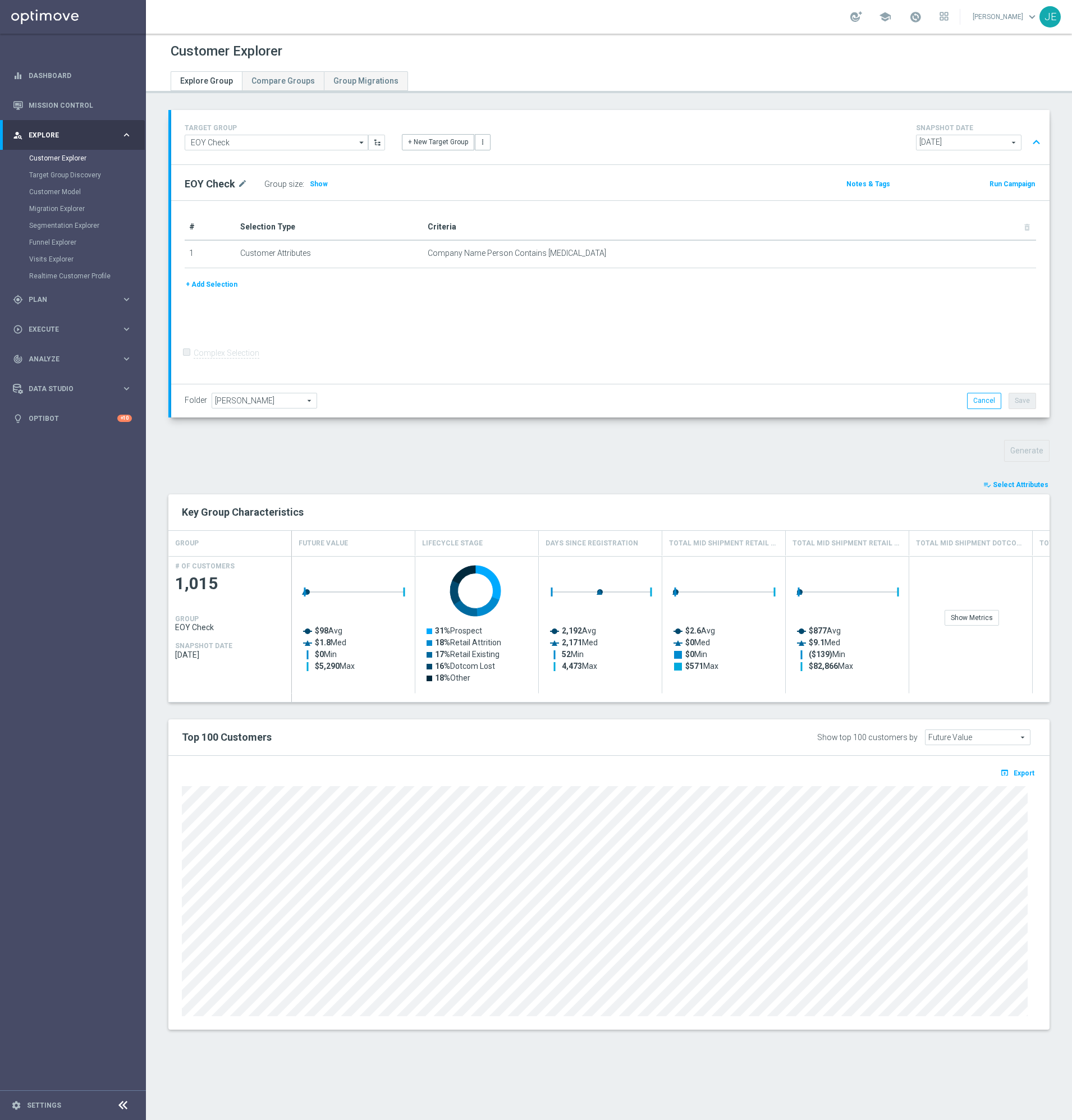
click at [1005, 486] on span "Select Attributes" at bounding box center [1020, 485] width 55 height 8
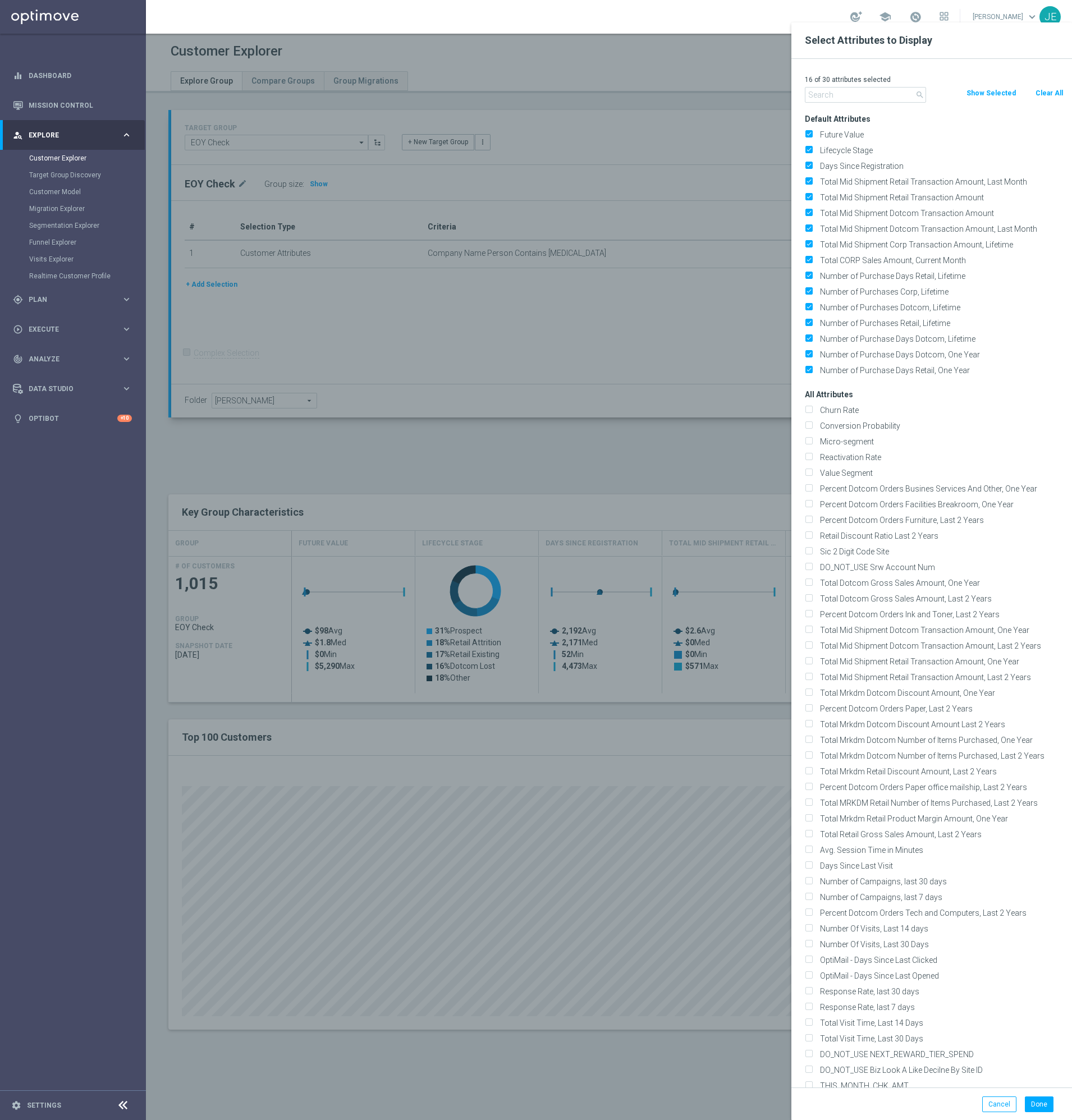
click at [1043, 90] on button "Clear All" at bounding box center [1049, 93] width 30 height 12
checkbox input "false"
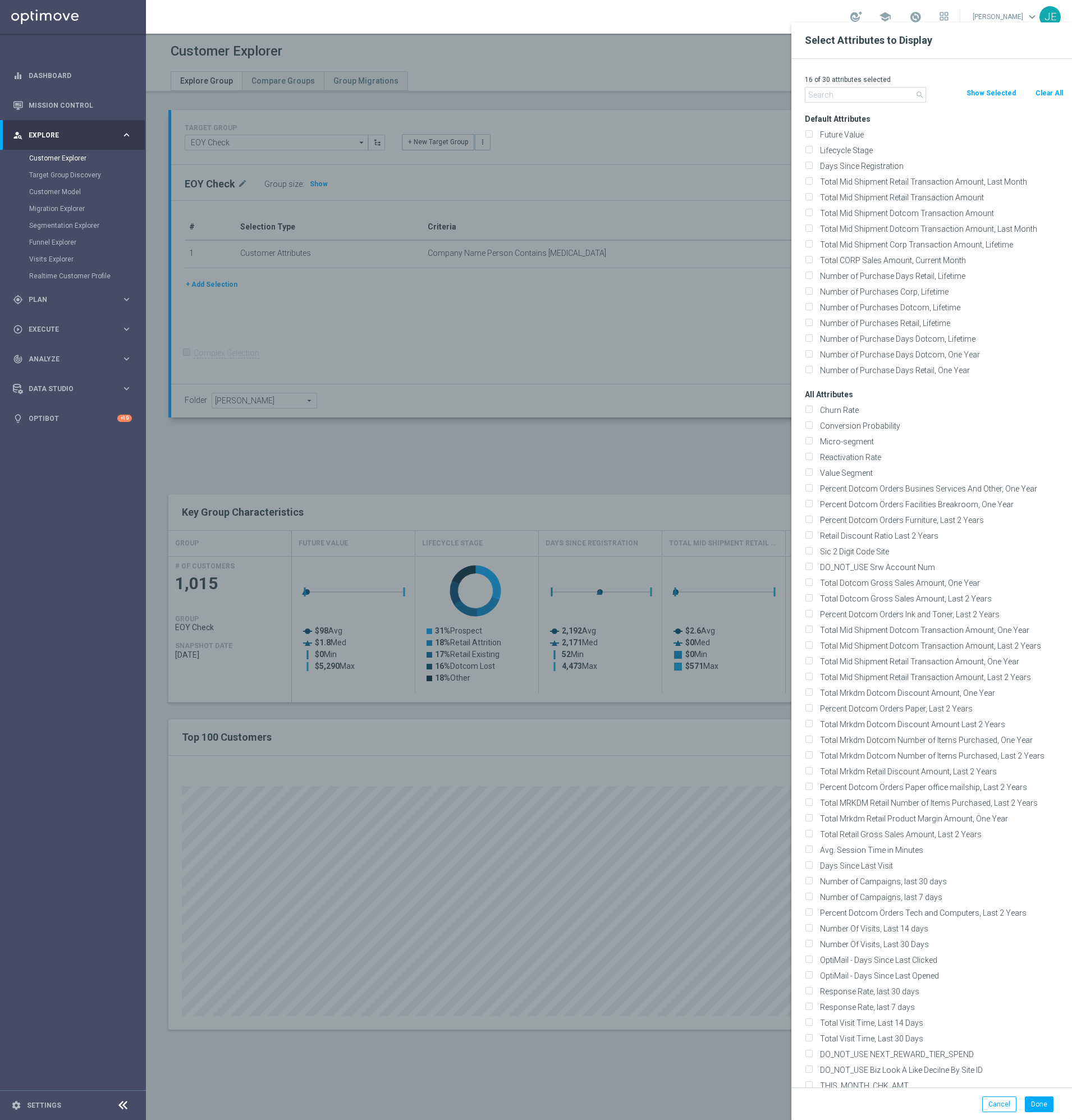
checkbox input "false"
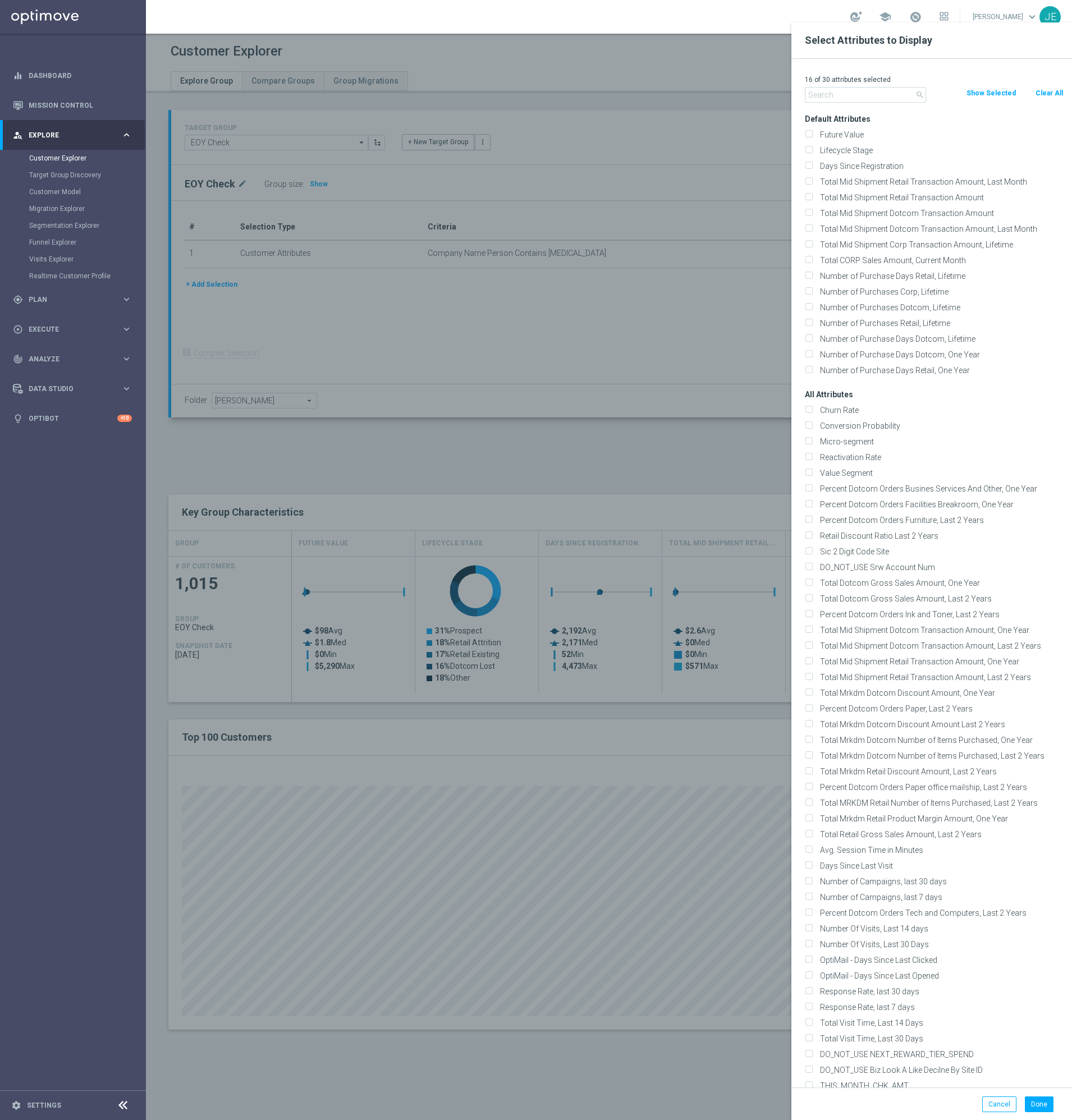
checkbox input "false"
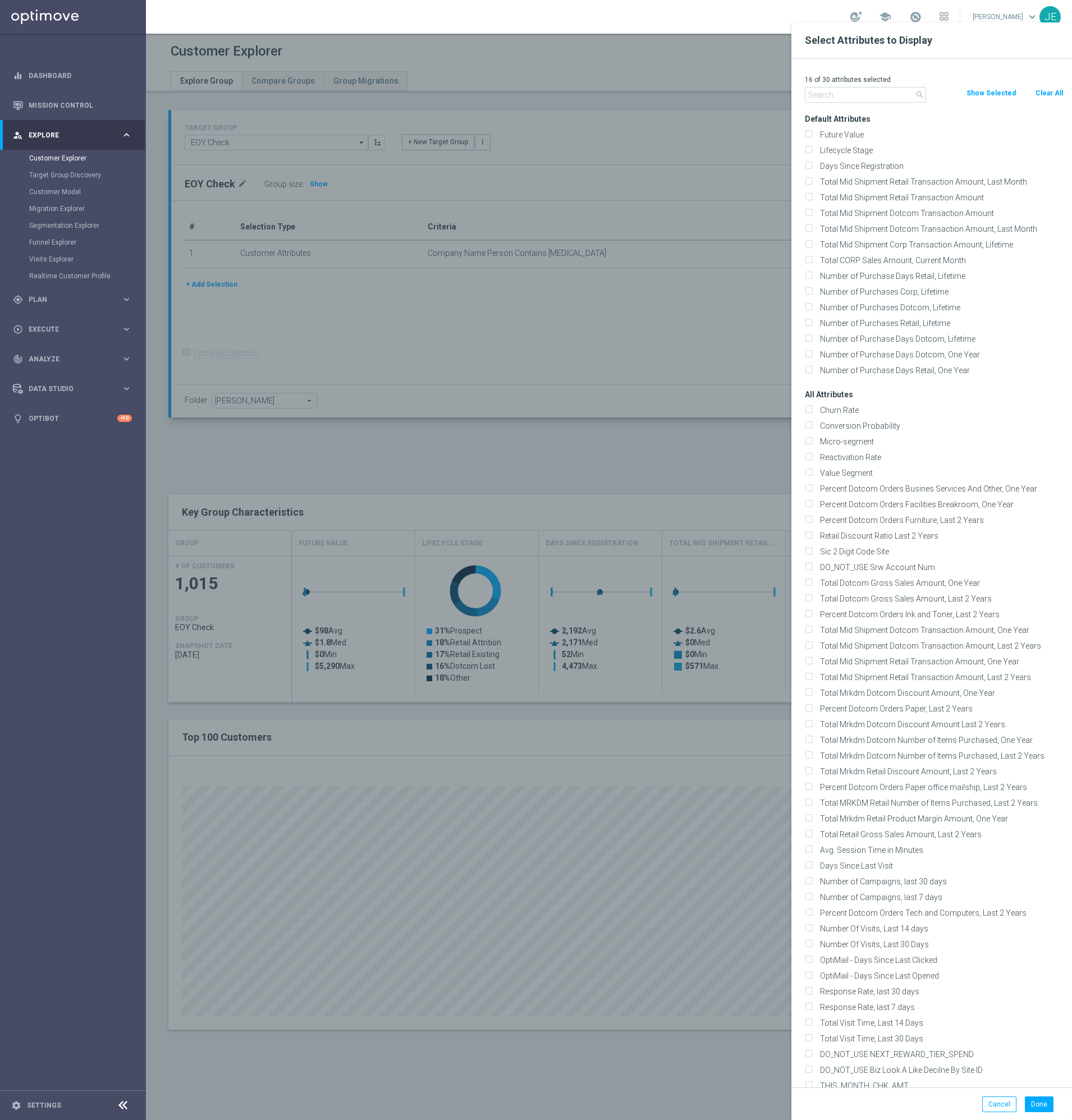
checkbox input "false"
click at [835, 99] on input "text" at bounding box center [866, 95] width 121 height 16
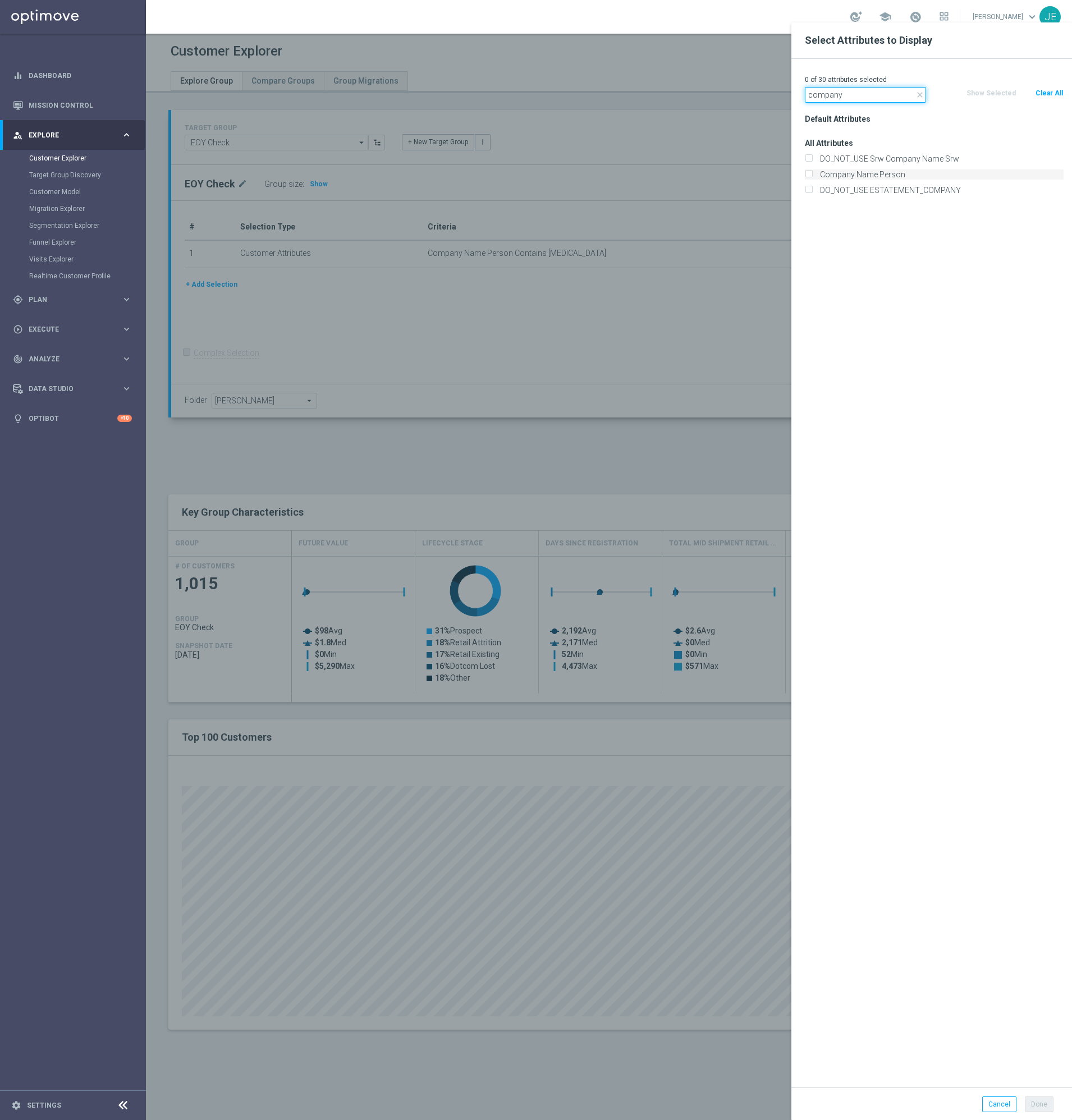
type input "company"
click at [817, 178] on label "Company Name Person" at bounding box center [940, 174] width 248 height 10
click at [812, 178] on input "Company Name Person" at bounding box center [808, 176] width 7 height 7
checkbox input "true"
click at [856, 100] on input "company" at bounding box center [866, 95] width 121 height 16
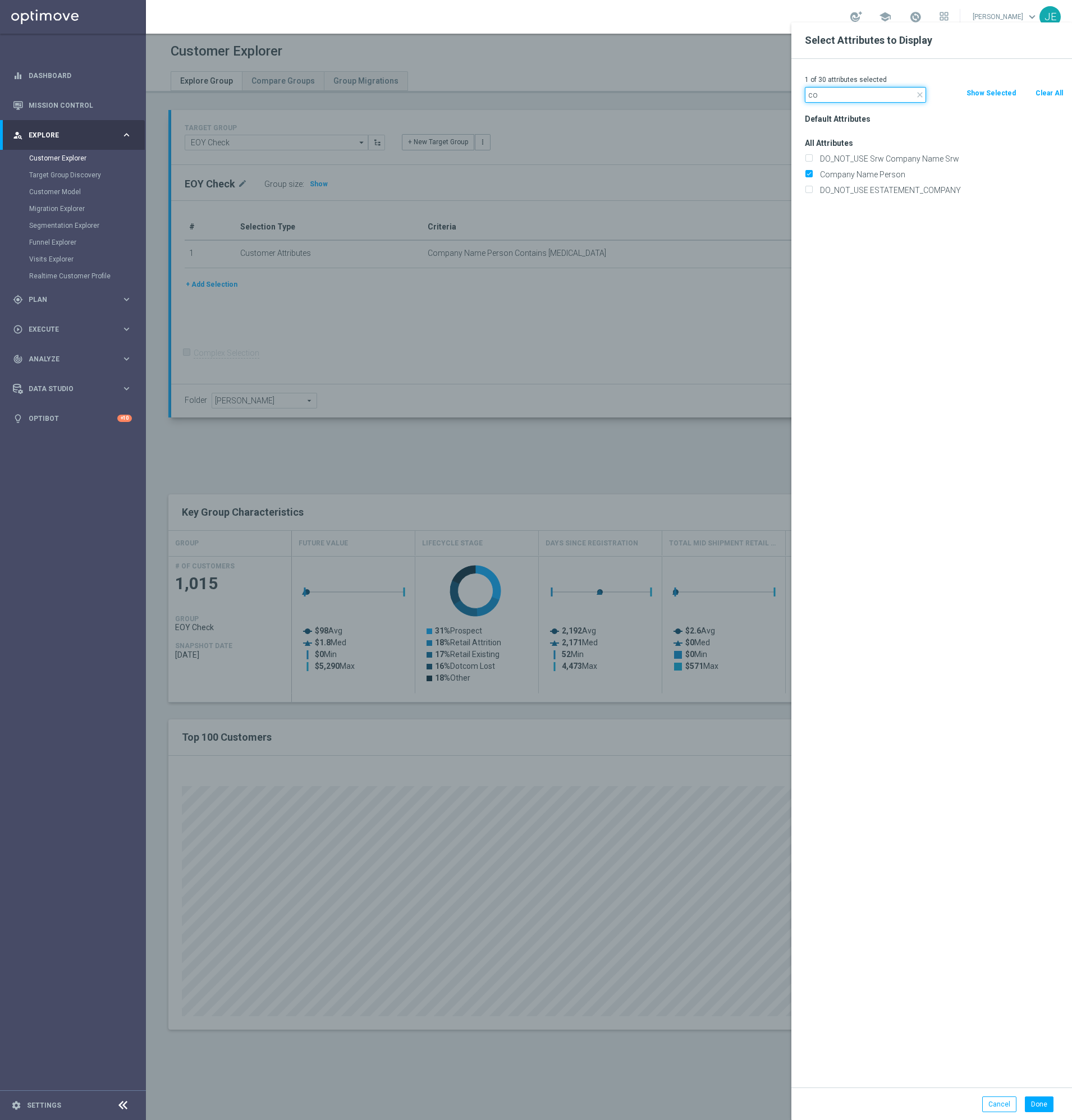
type input "c"
type input "f"
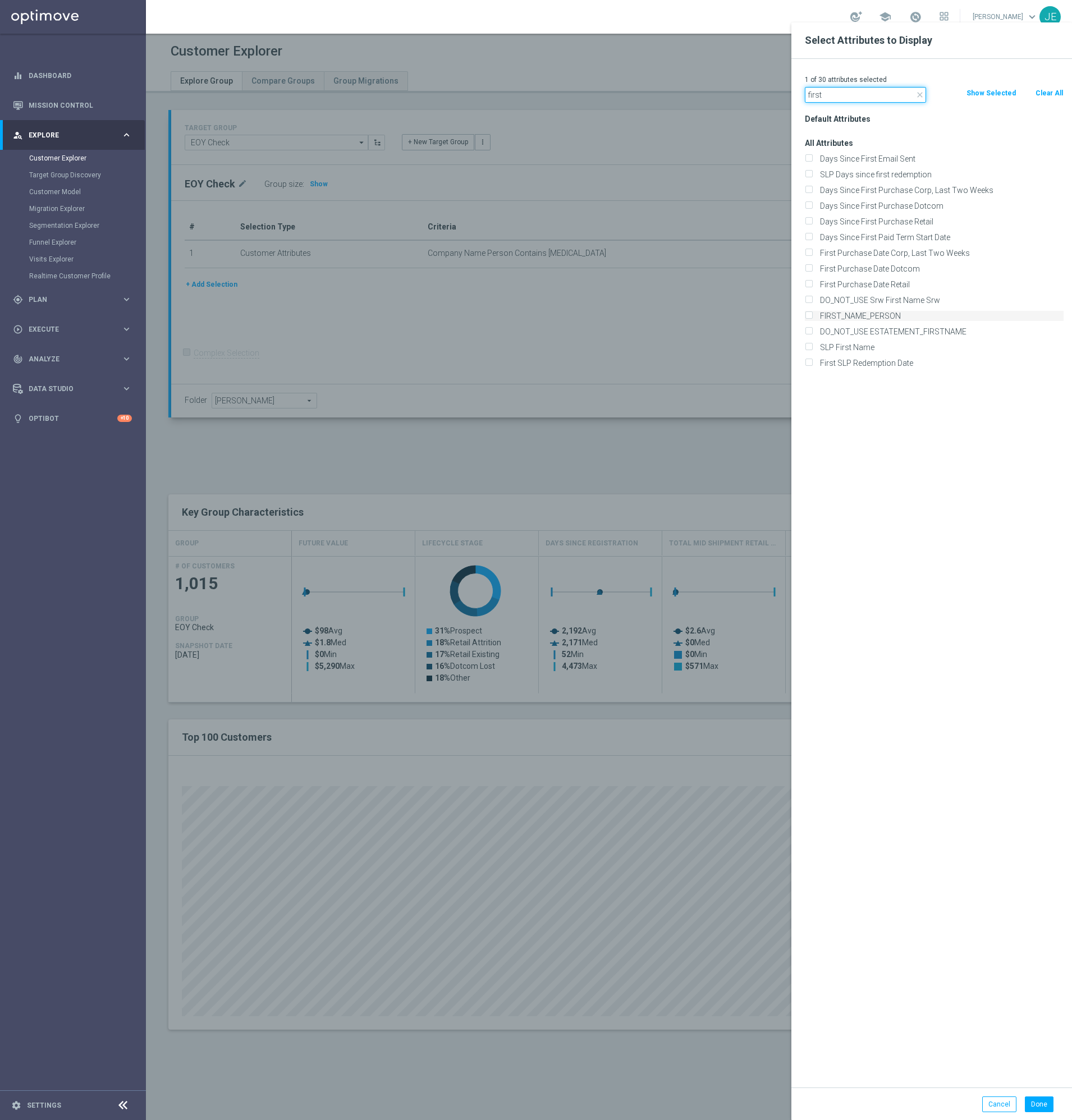
type input "first"
click at [847, 313] on label "FIRST_NAME_PERSON" at bounding box center [940, 316] width 248 height 10
click at [812, 314] on input "FIRST_NAME_PERSON" at bounding box center [808, 317] width 7 height 7
checkbox input "true"
click at [822, 101] on input "first" at bounding box center [866, 95] width 121 height 16
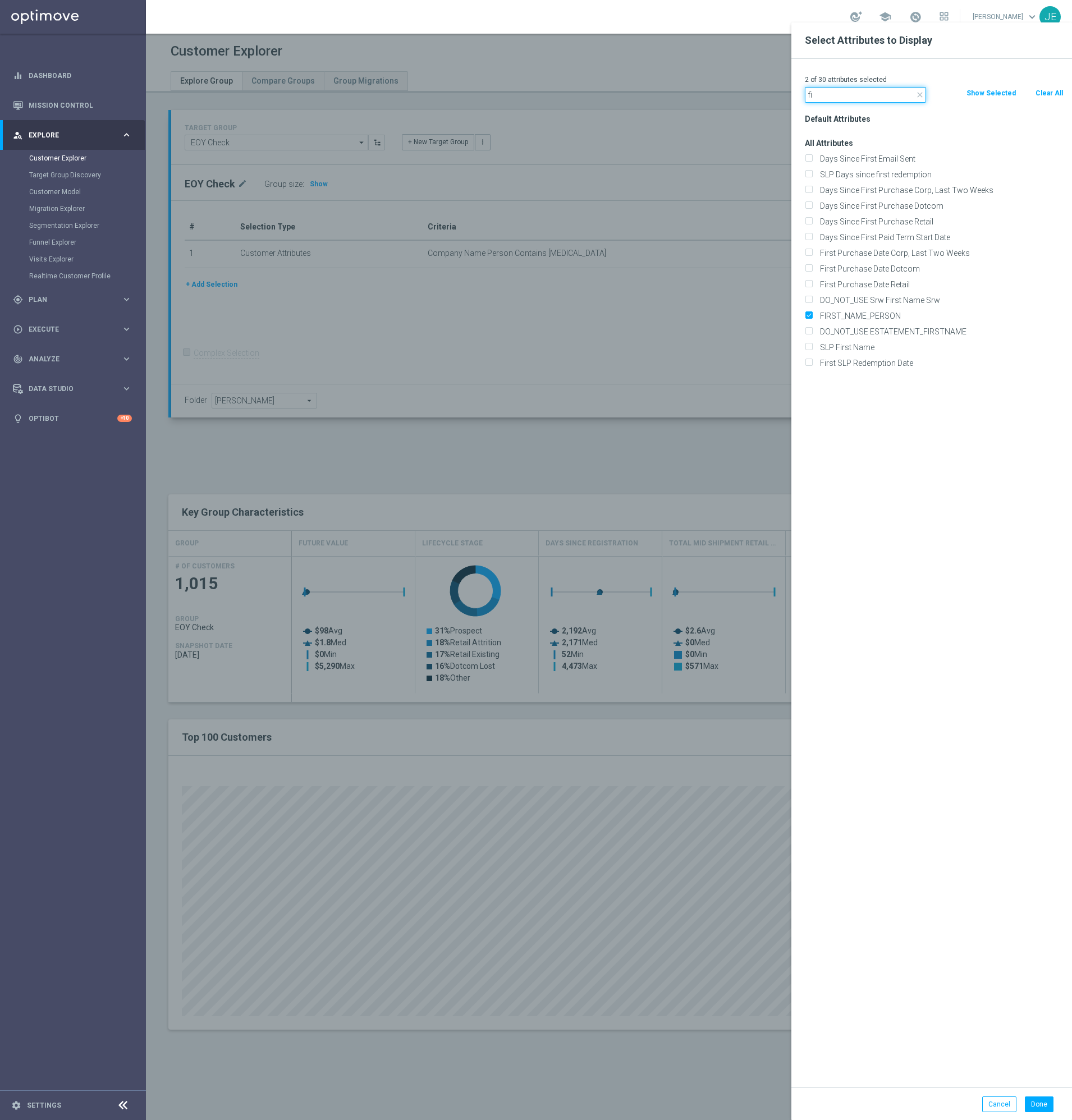
type input "f"
type input "lin"
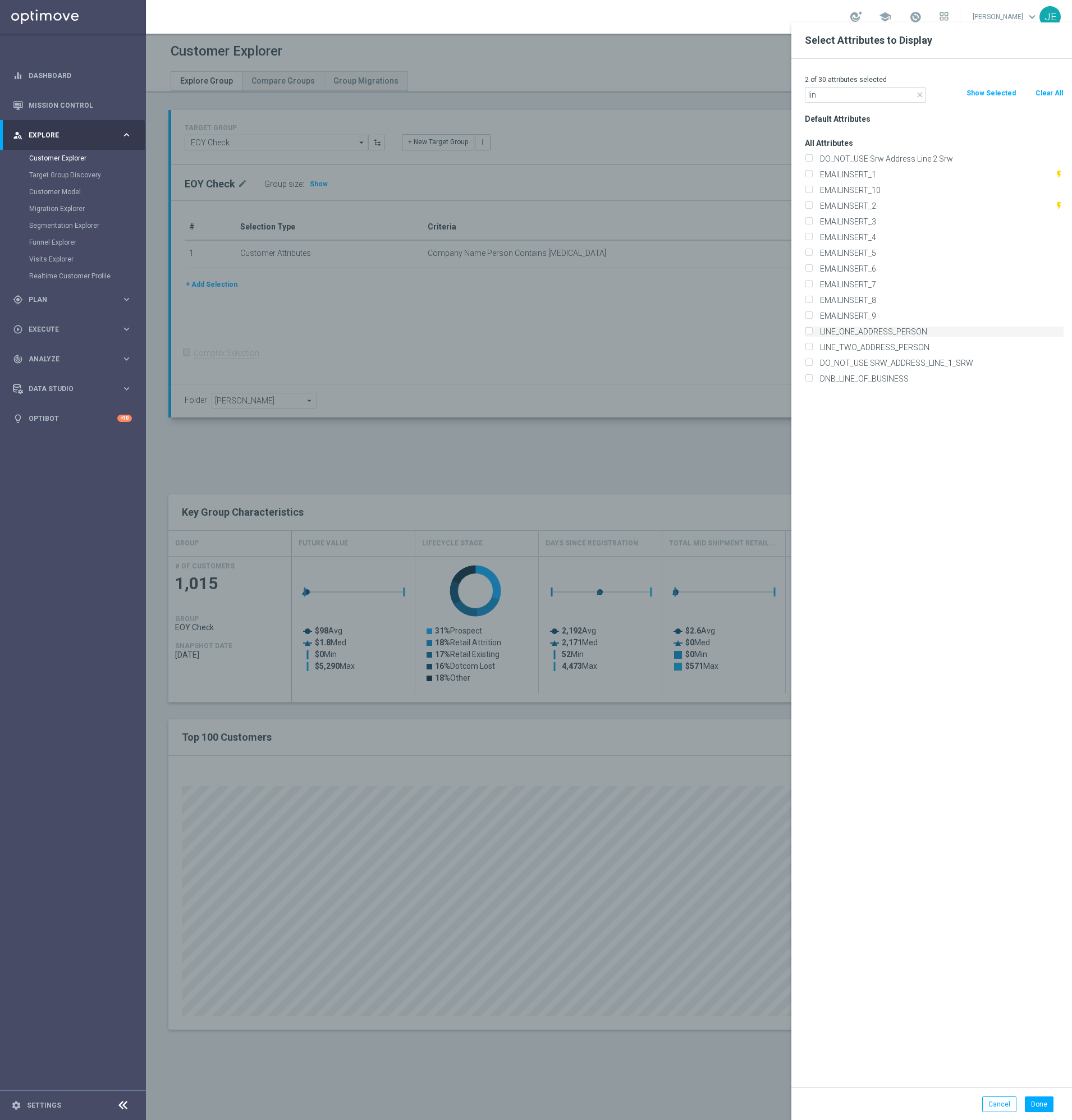
click at [840, 333] on label "LINE_ONE_ADDRESS_PERSON" at bounding box center [940, 332] width 248 height 10
click at [812, 333] on input "LINE_ONE_ADDRESS_PERSON" at bounding box center [808, 332] width 7 height 7
checkbox input "true"
click at [839, 349] on label "LINE_TWO_ADDRESS_PERSON" at bounding box center [940, 348] width 248 height 10
click at [812, 349] on input "LINE_TWO_ADDRESS_PERSON" at bounding box center [808, 348] width 7 height 7
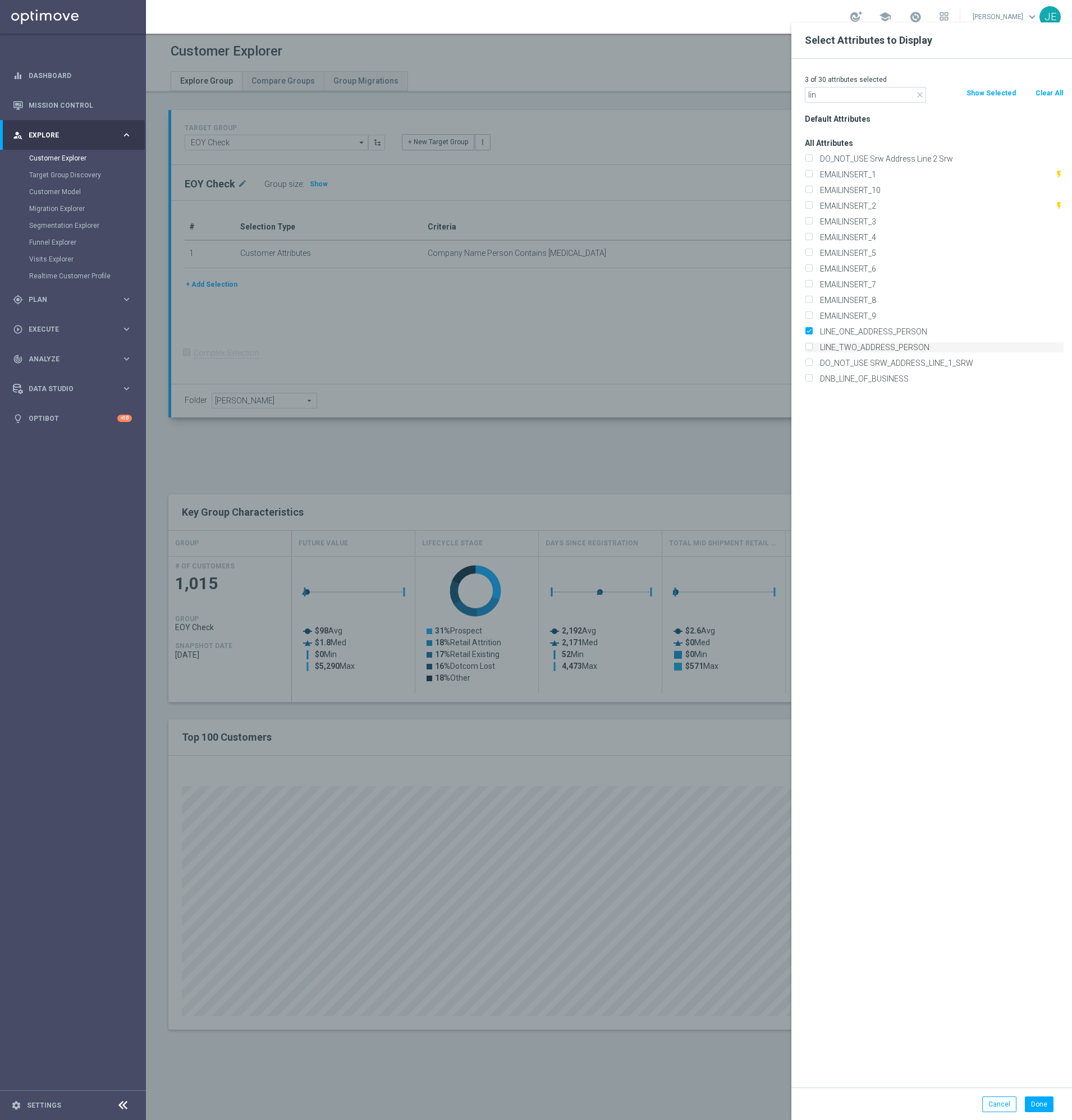
checkbox input "true"
click at [824, 96] on input "lin" at bounding box center [866, 95] width 121 height 16
type input "l"
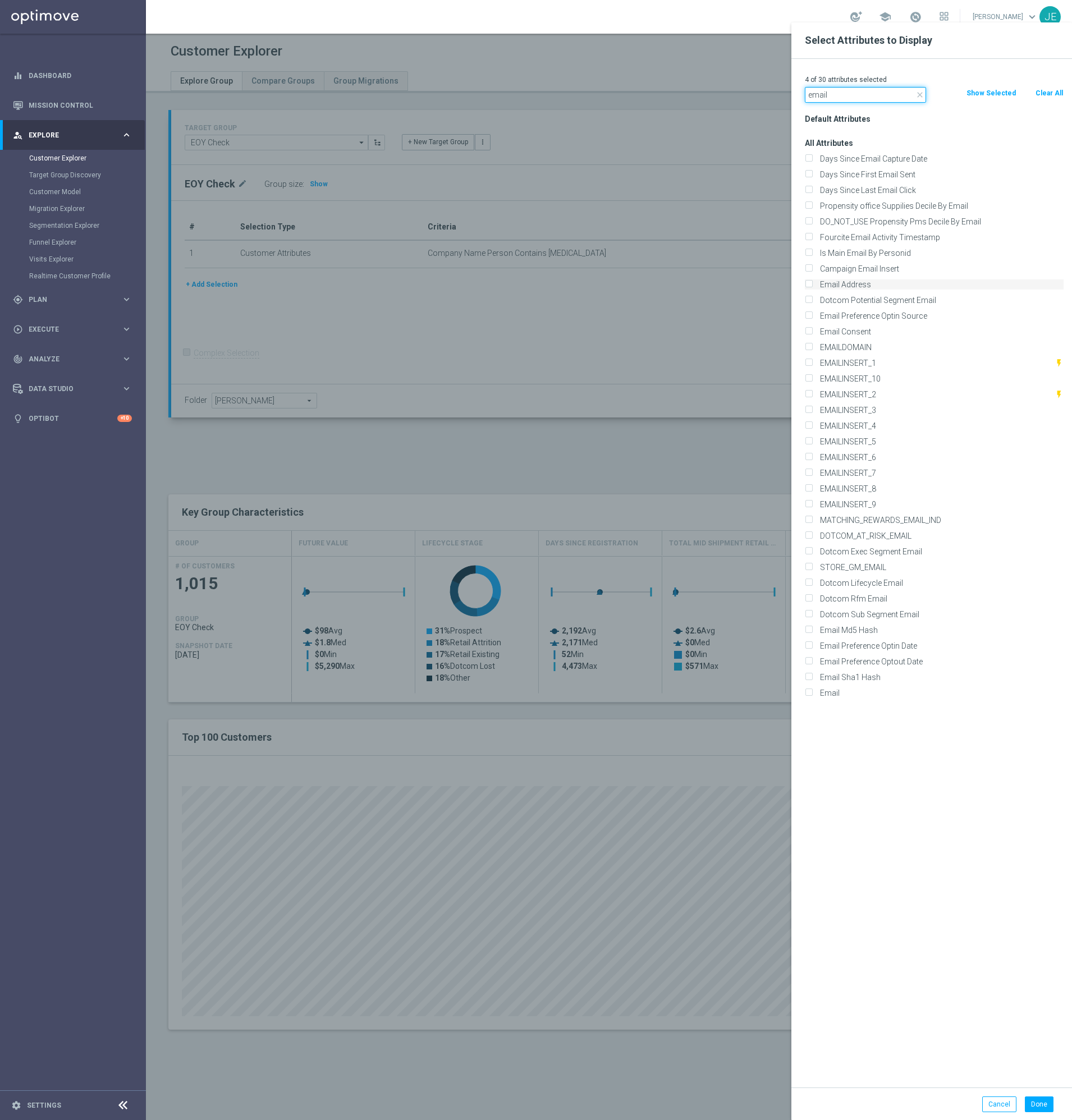
type input "email"
click at [840, 286] on label "Email Address" at bounding box center [940, 285] width 248 height 10
click at [812, 286] on input "Email Address" at bounding box center [808, 285] width 7 height 7
checkbox input "true"
click at [1032, 1105] on button "Done" at bounding box center [1039, 1104] width 29 height 16
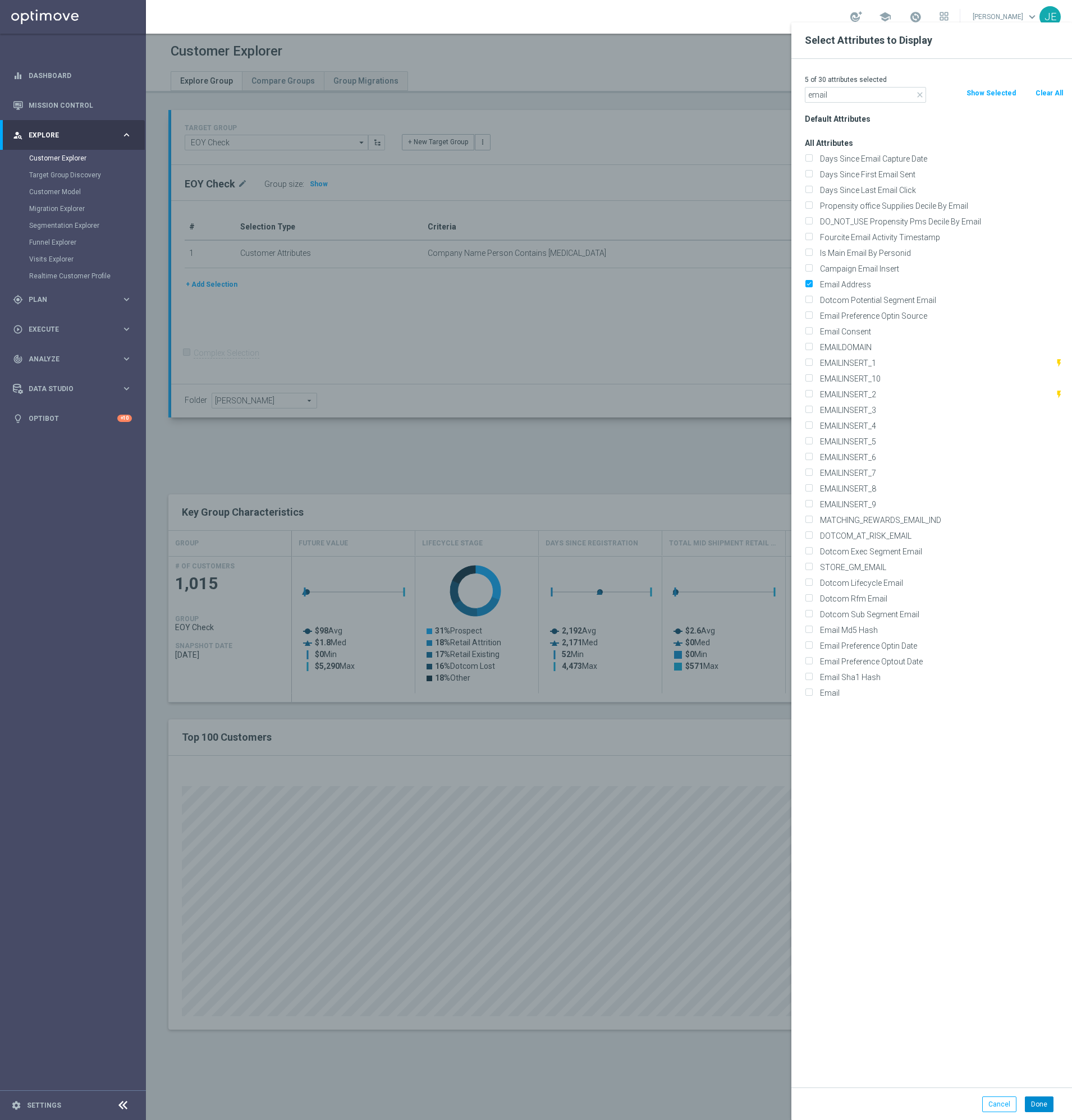
type input "Search"
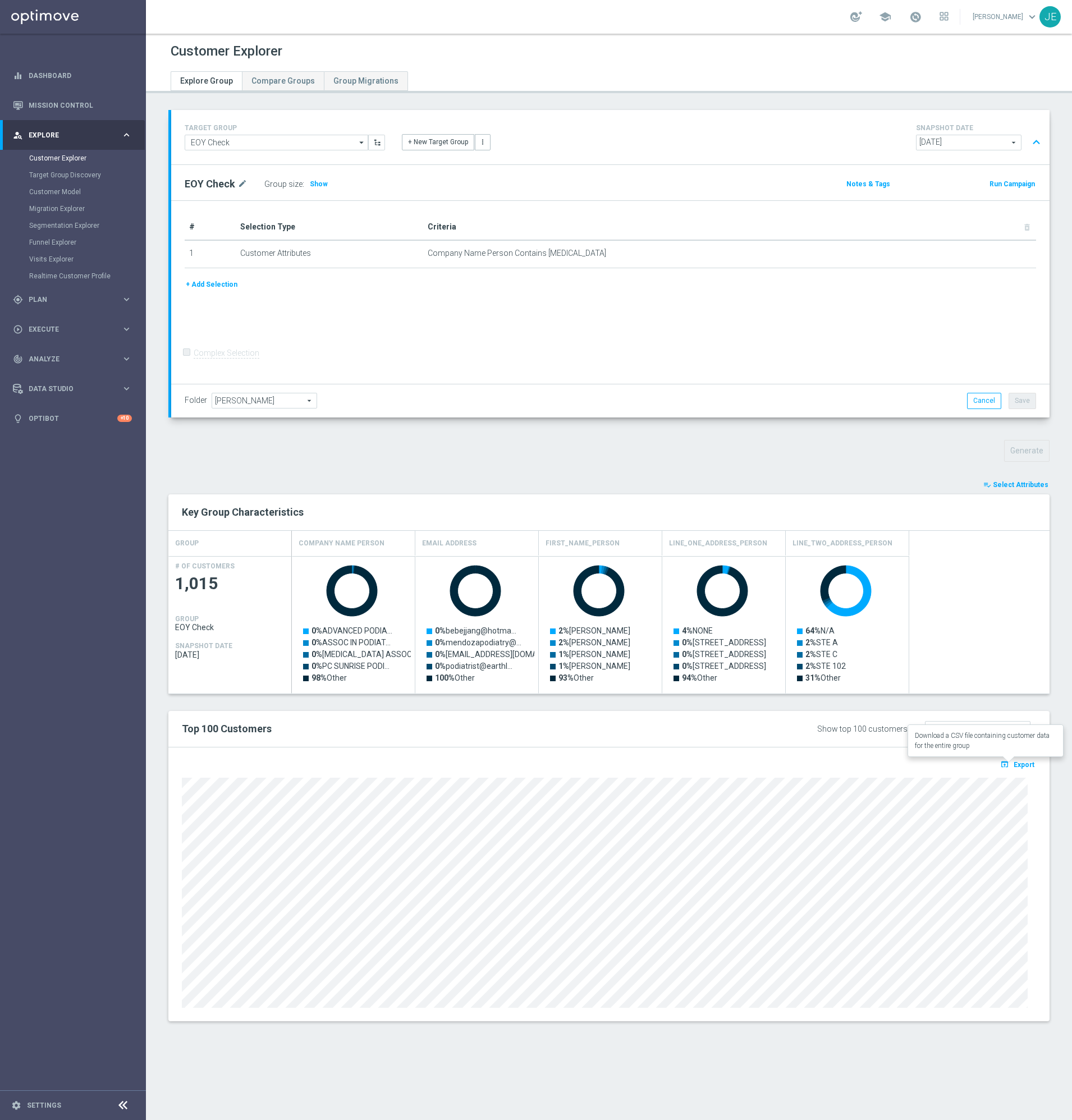
click at [1014, 764] on span "Export" at bounding box center [1024, 765] width 21 height 8
